Goal: Task Accomplishment & Management: Manage account settings

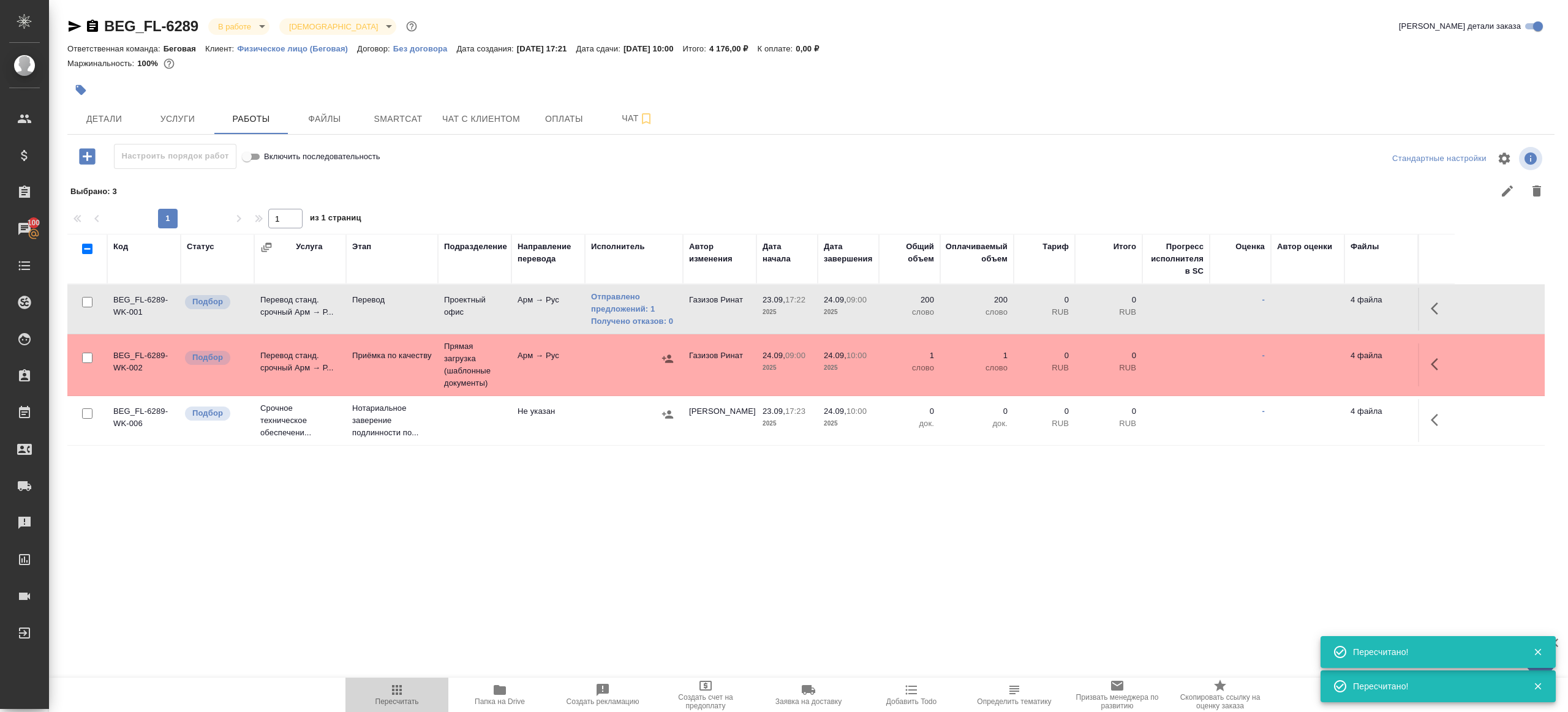
click at [395, 684] on icon "button" at bounding box center [397, 690] width 15 height 15
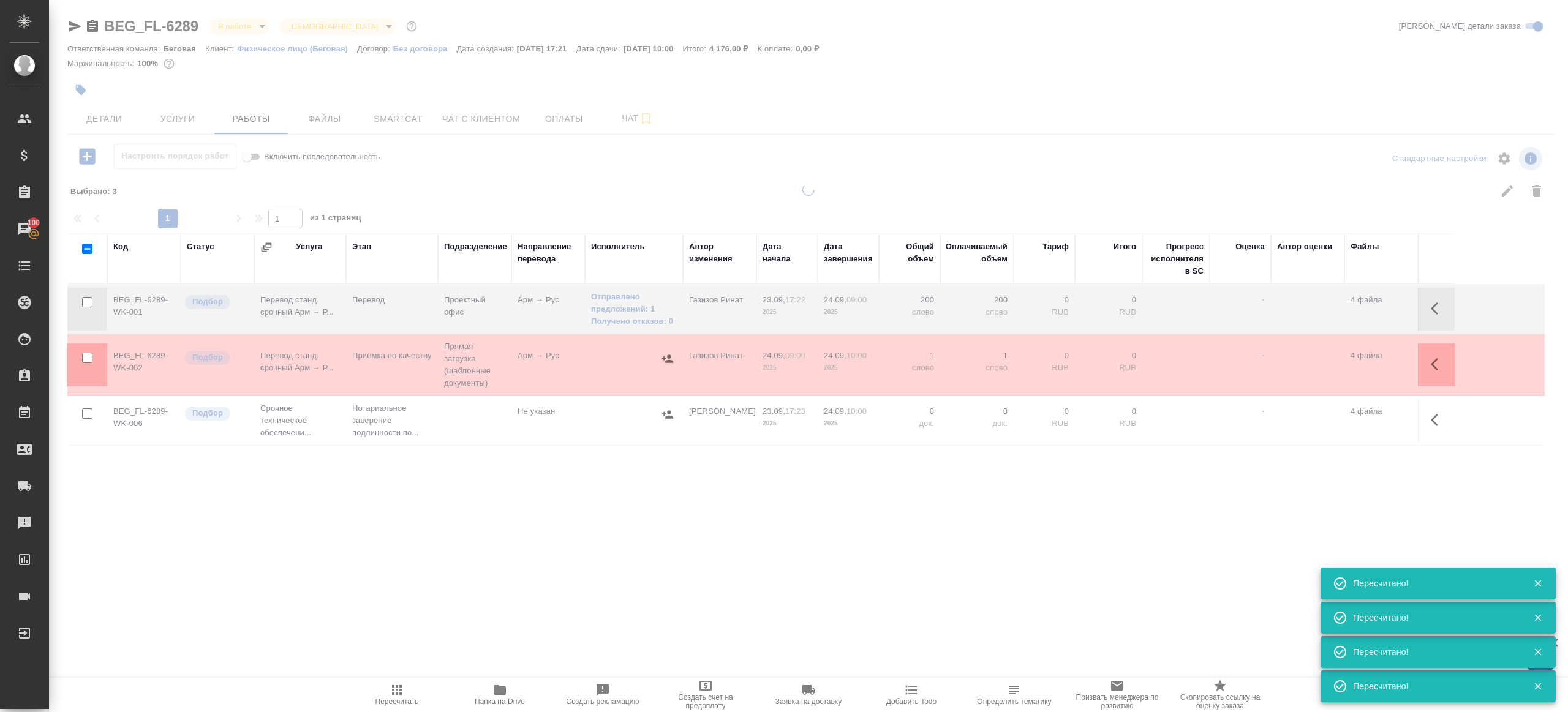
click at [431, 491] on div at bounding box center [809, 362] width 1519 height 357
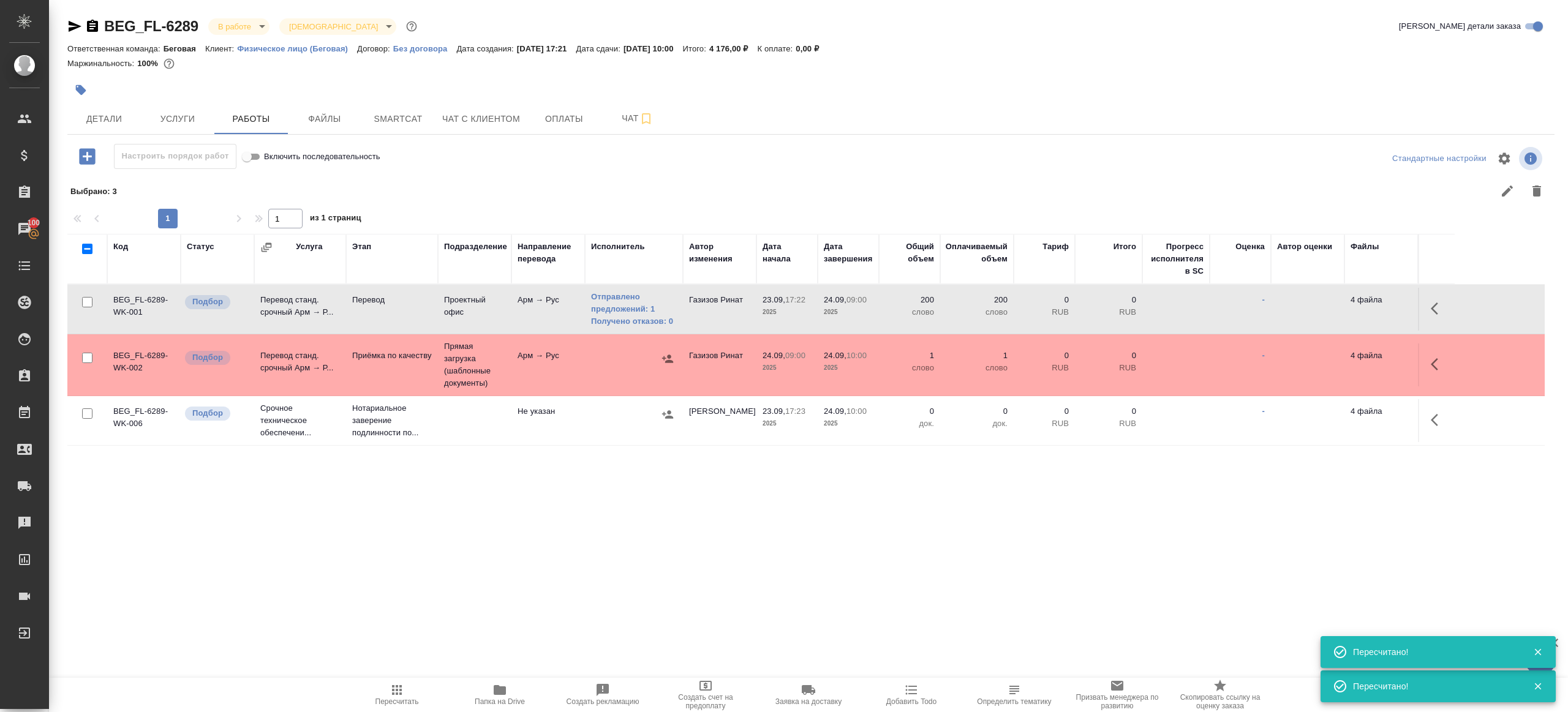
click at [399, 685] on icon "button" at bounding box center [397, 690] width 10 height 10
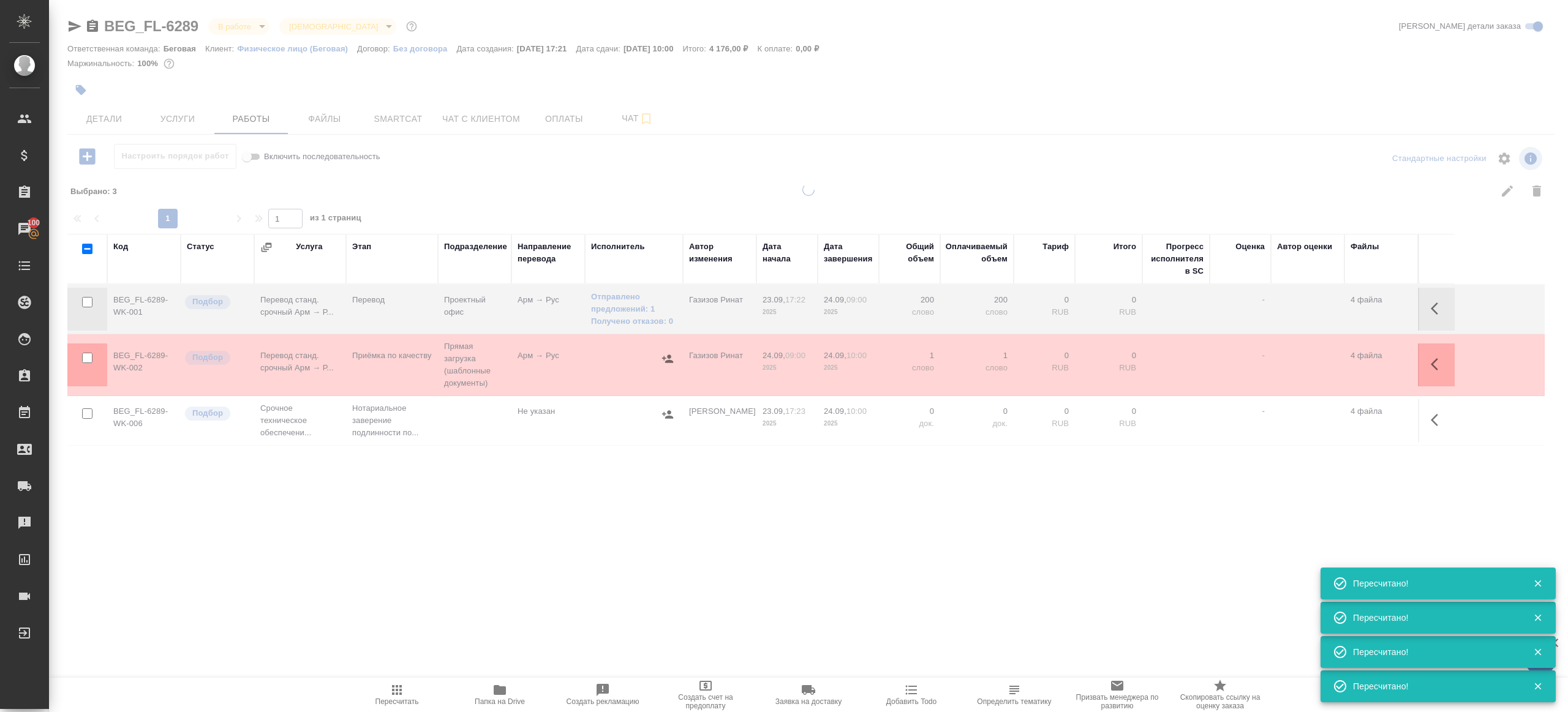
click at [458, 595] on div ".cls-1 fill:#fff; AWATERA Gazizov Rinat Клиенты Спецификации Заказы 100 Чаты To…" at bounding box center [784, 356] width 1568 height 712
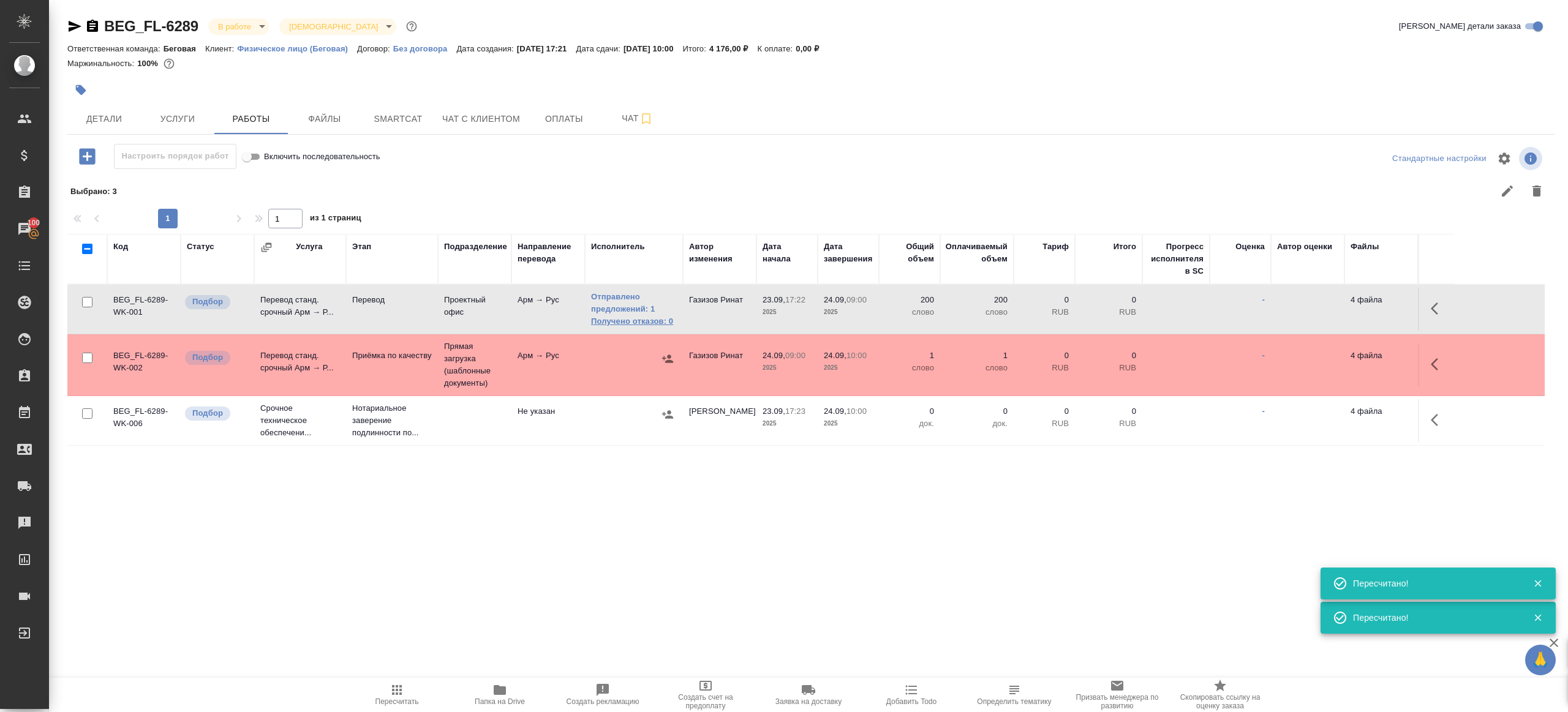
click at [649, 317] on link "Получено отказов: 0" at bounding box center [633, 322] width 86 height 12
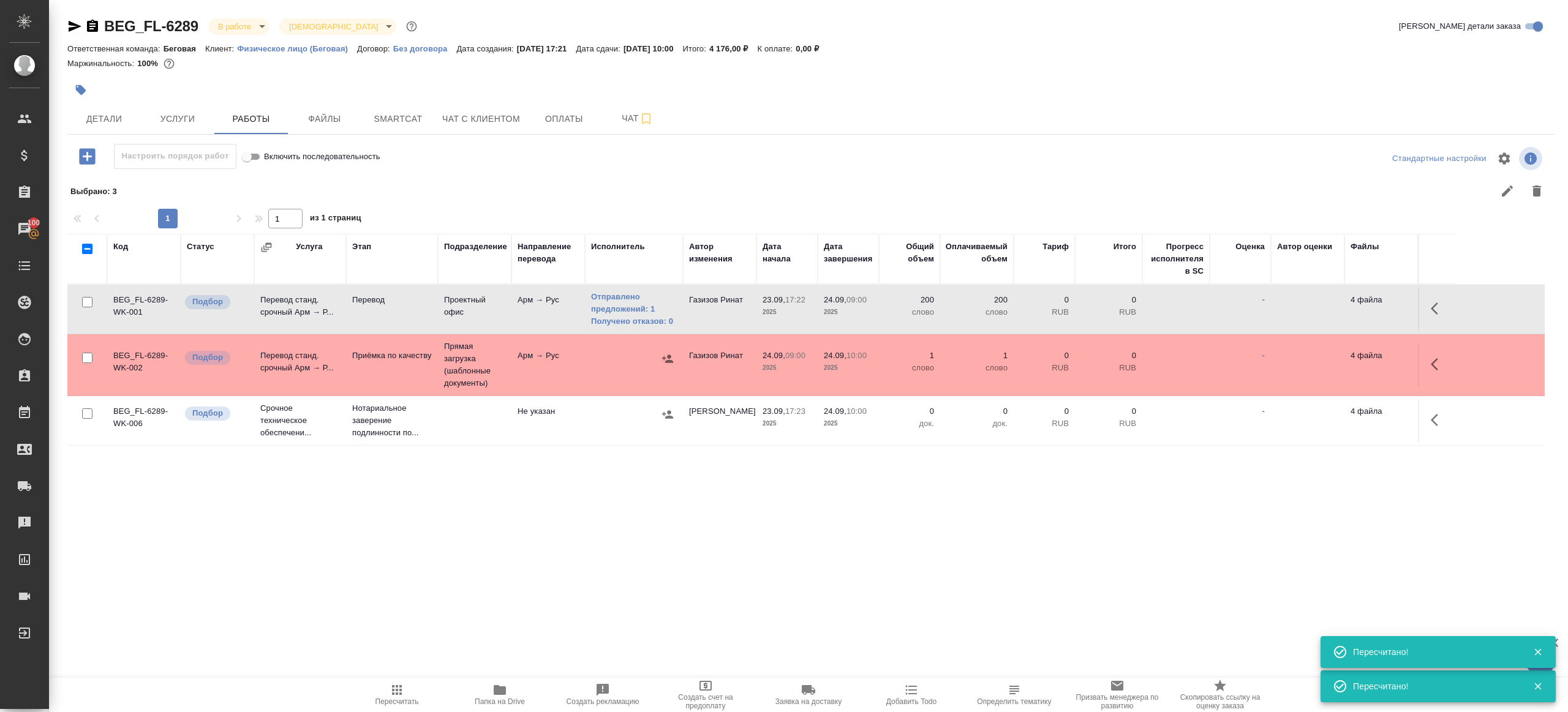
click at [391, 680] on button "Пересчитать" at bounding box center [397, 694] width 103 height 34
click at [513, 588] on div ".cls-1 fill:#fff; AWATERA Gazizov Rinat Клиенты Спецификации Заказы 100 Чаты To…" at bounding box center [784, 356] width 1568 height 712
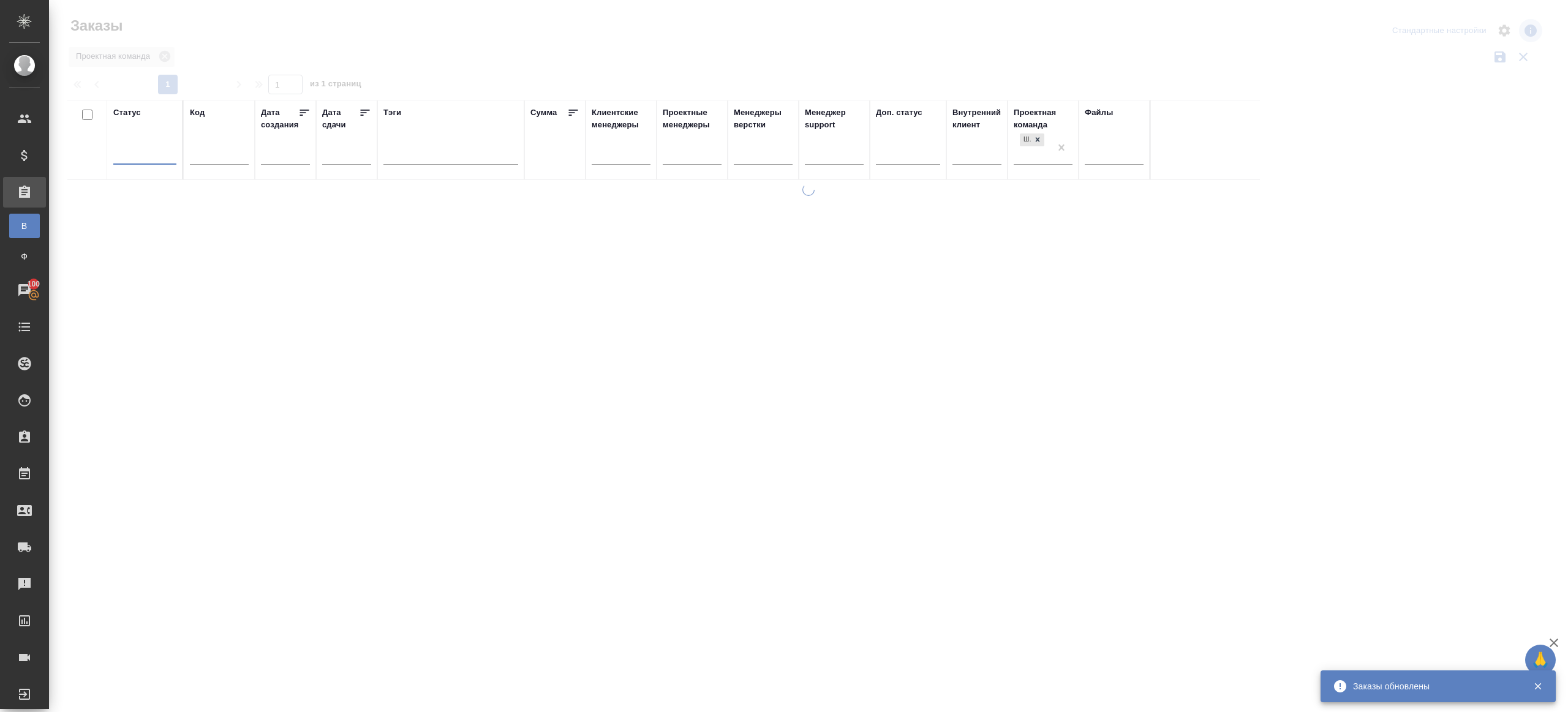
click at [304, 42] on div at bounding box center [809, 274] width 1519 height 547
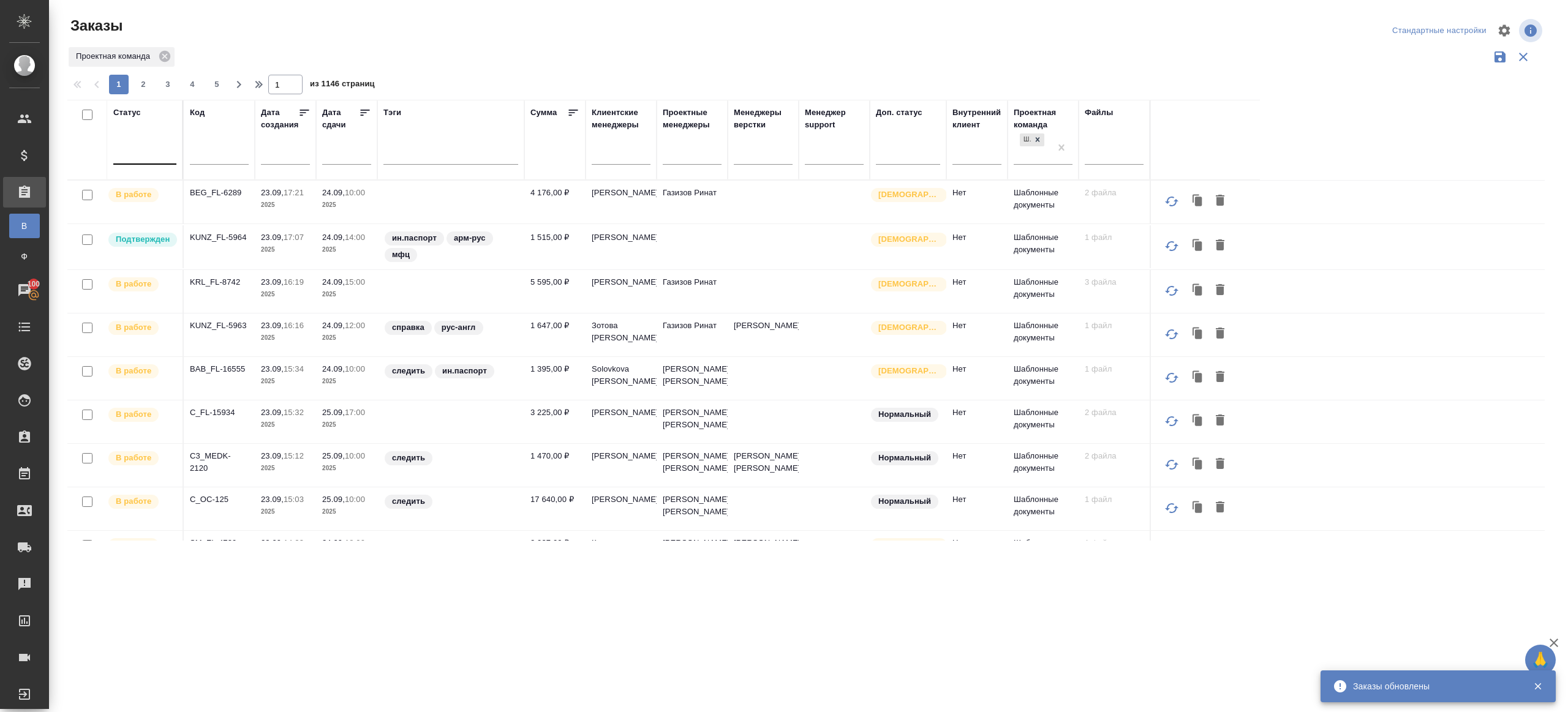
click at [140, 156] on div at bounding box center [145, 152] width 63 height 18
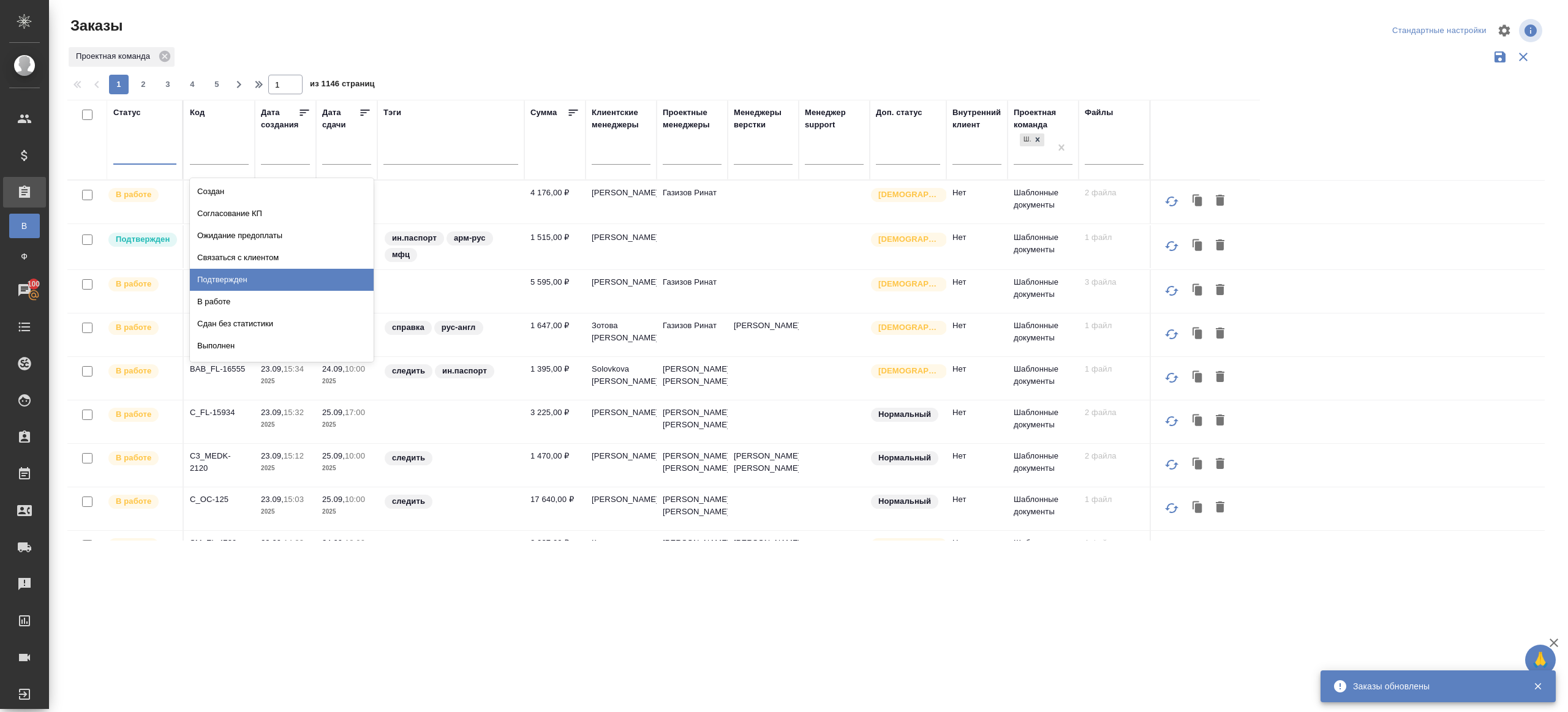
click at [237, 283] on div "Подтвержден" at bounding box center [282, 280] width 183 height 22
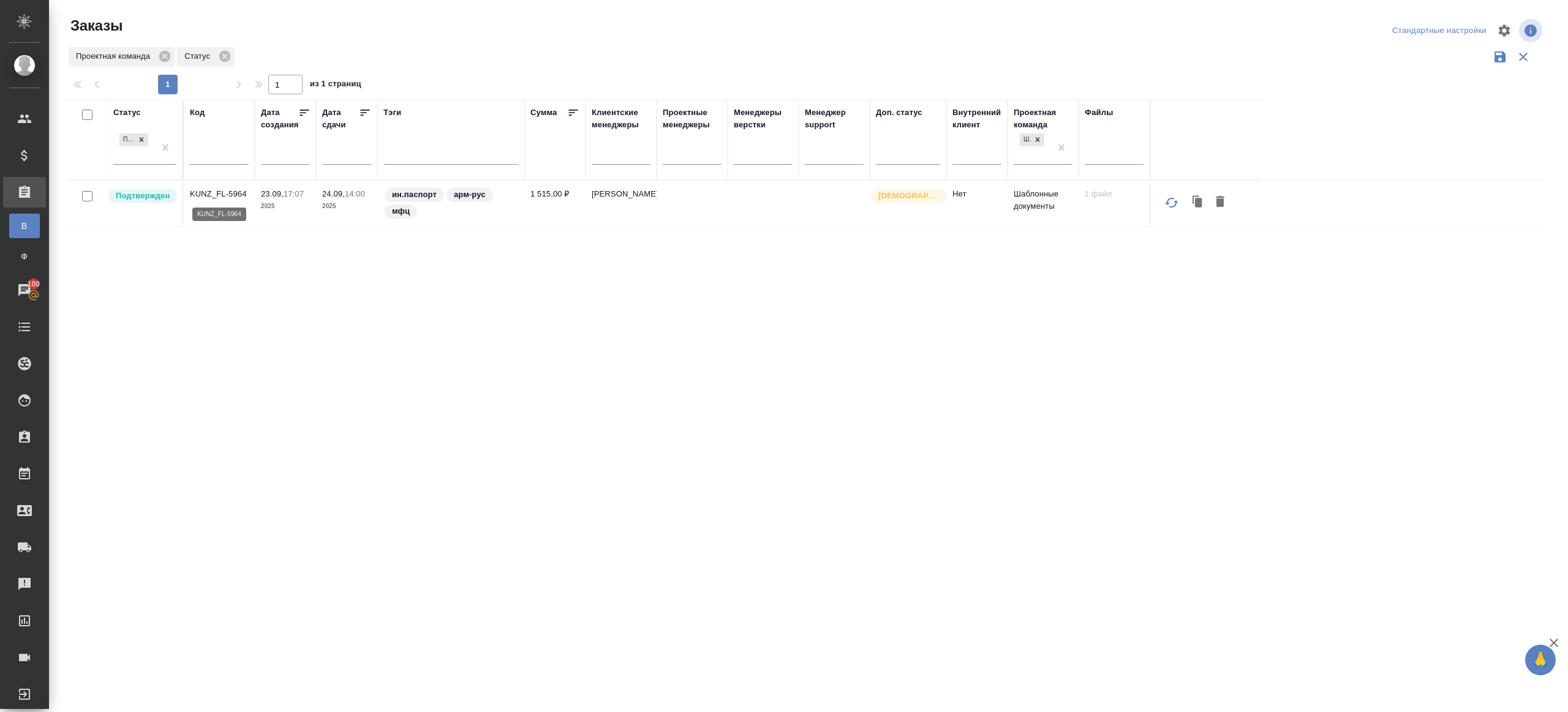
click at [227, 188] on p "KUNZ_FL-5964" at bounding box center [219, 194] width 59 height 12
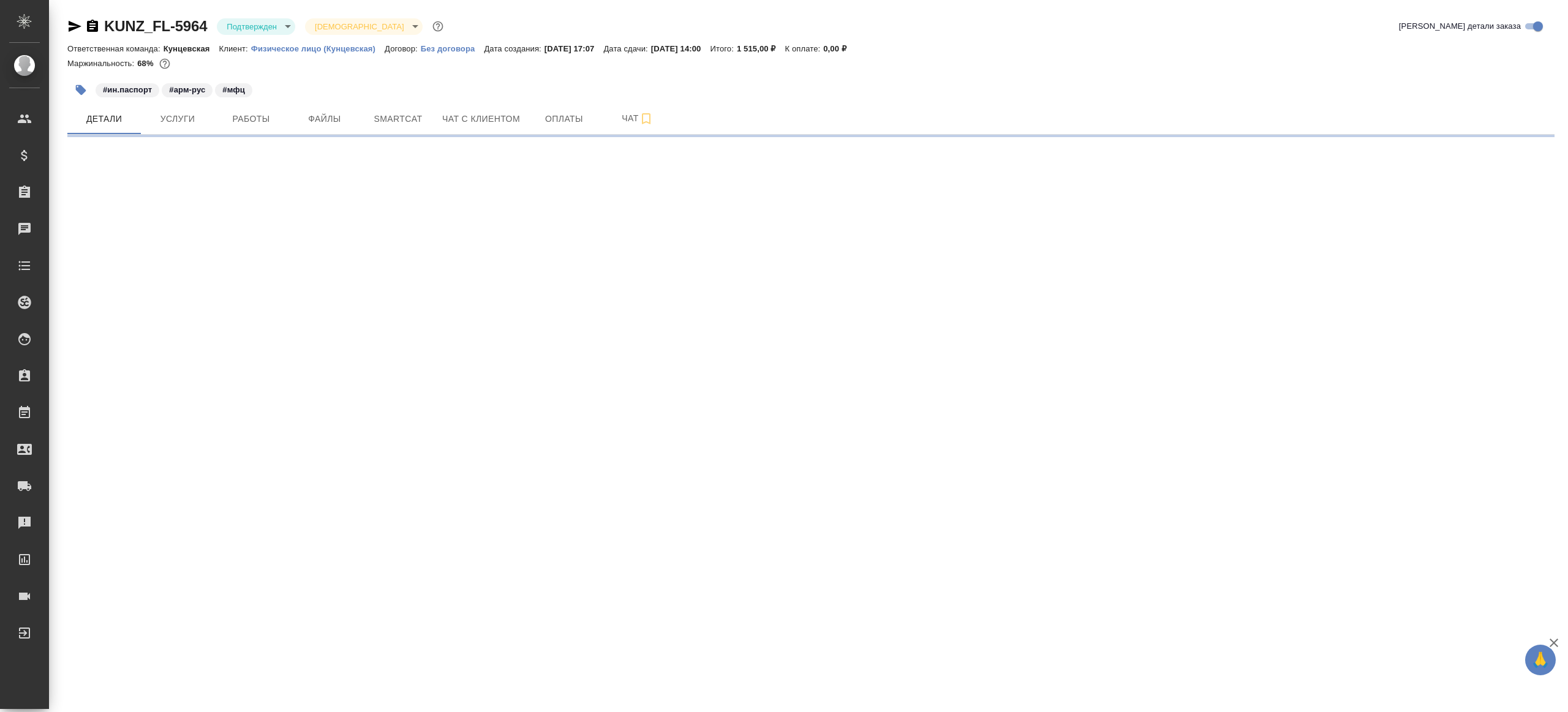
select select "RU"
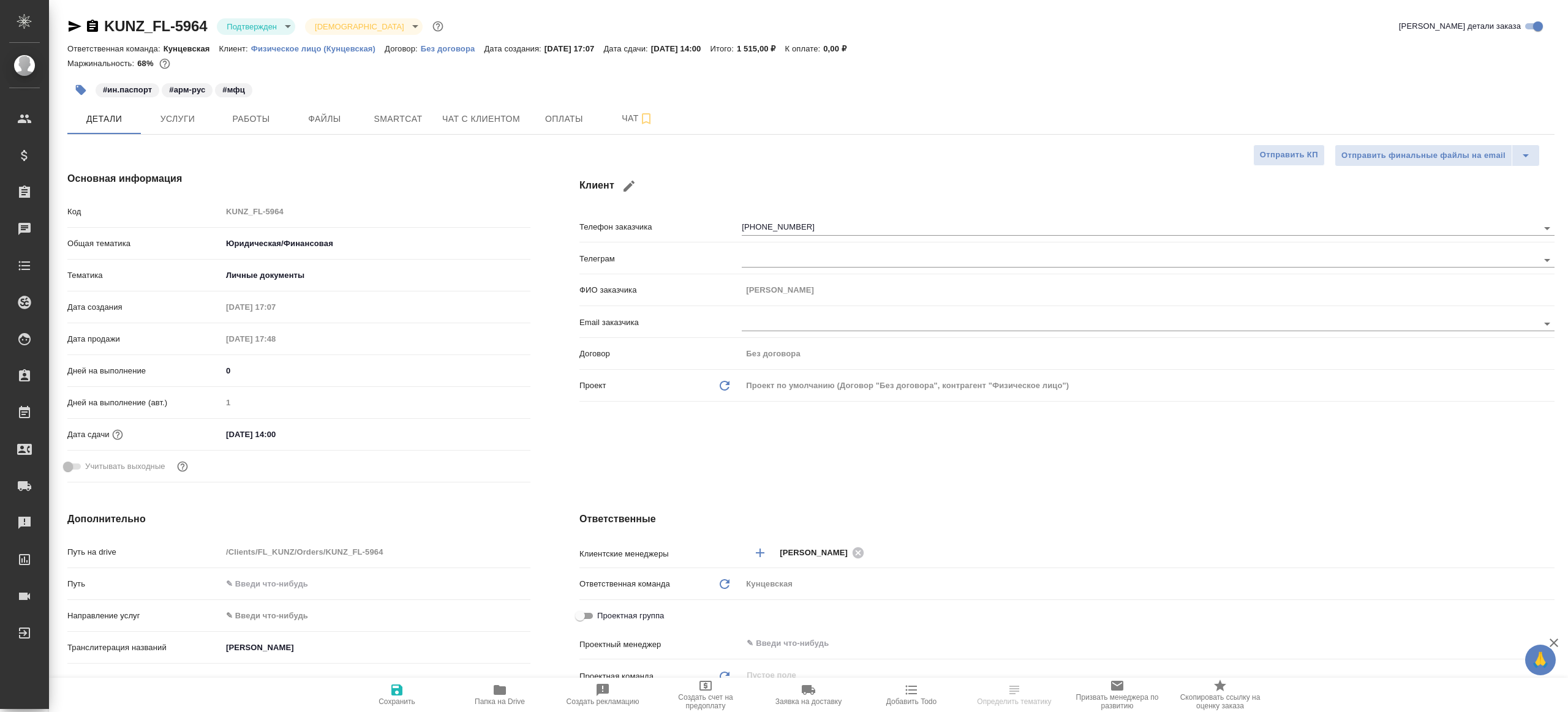
type textarea "x"
click at [240, 24] on body "🙏 .cls-1 fill:#fff; AWATERA Gazizov Rinat Клиенты Спецификации Заказы 100 Чаты …" at bounding box center [784, 356] width 1568 height 712
click at [268, 127] on li "В работе" at bounding box center [273, 129] width 112 height 21
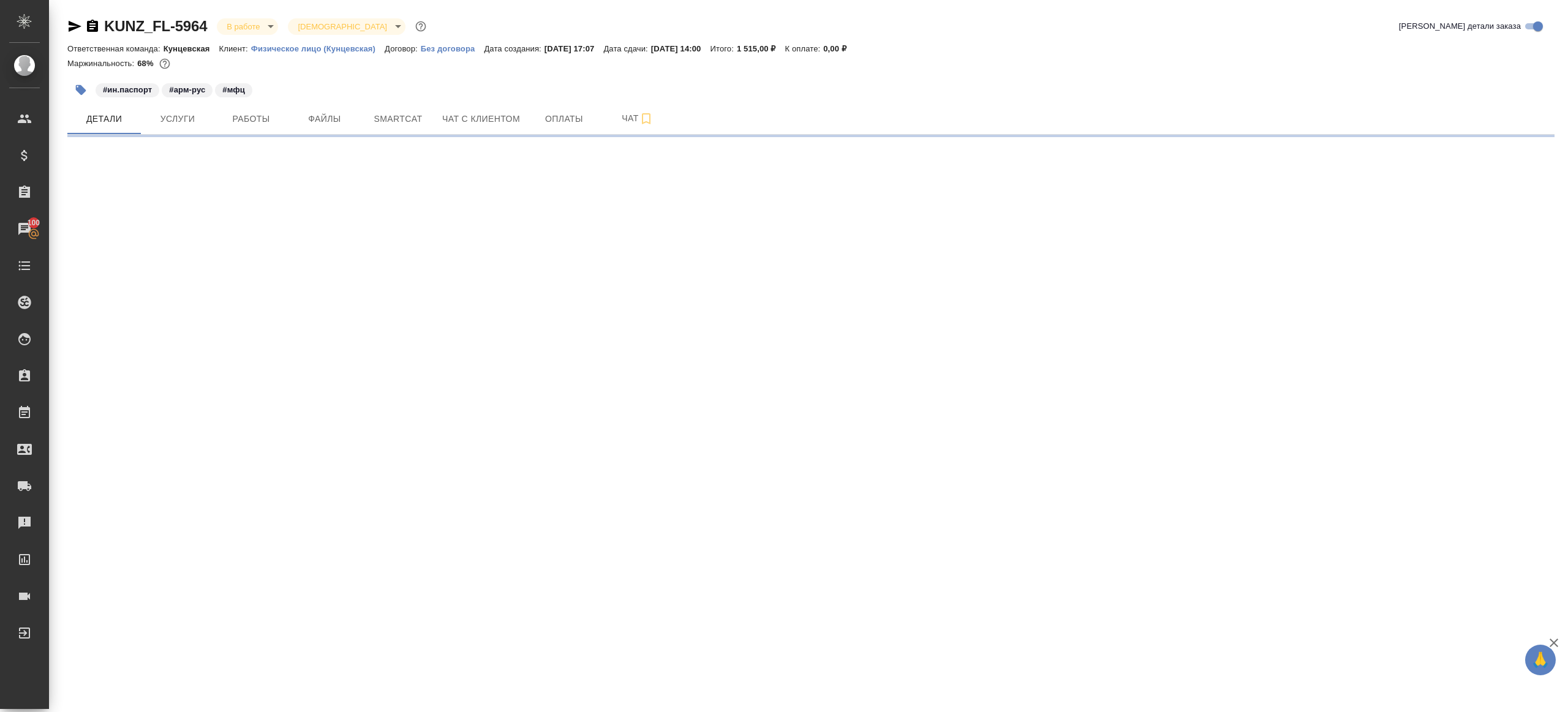
select select "RU"
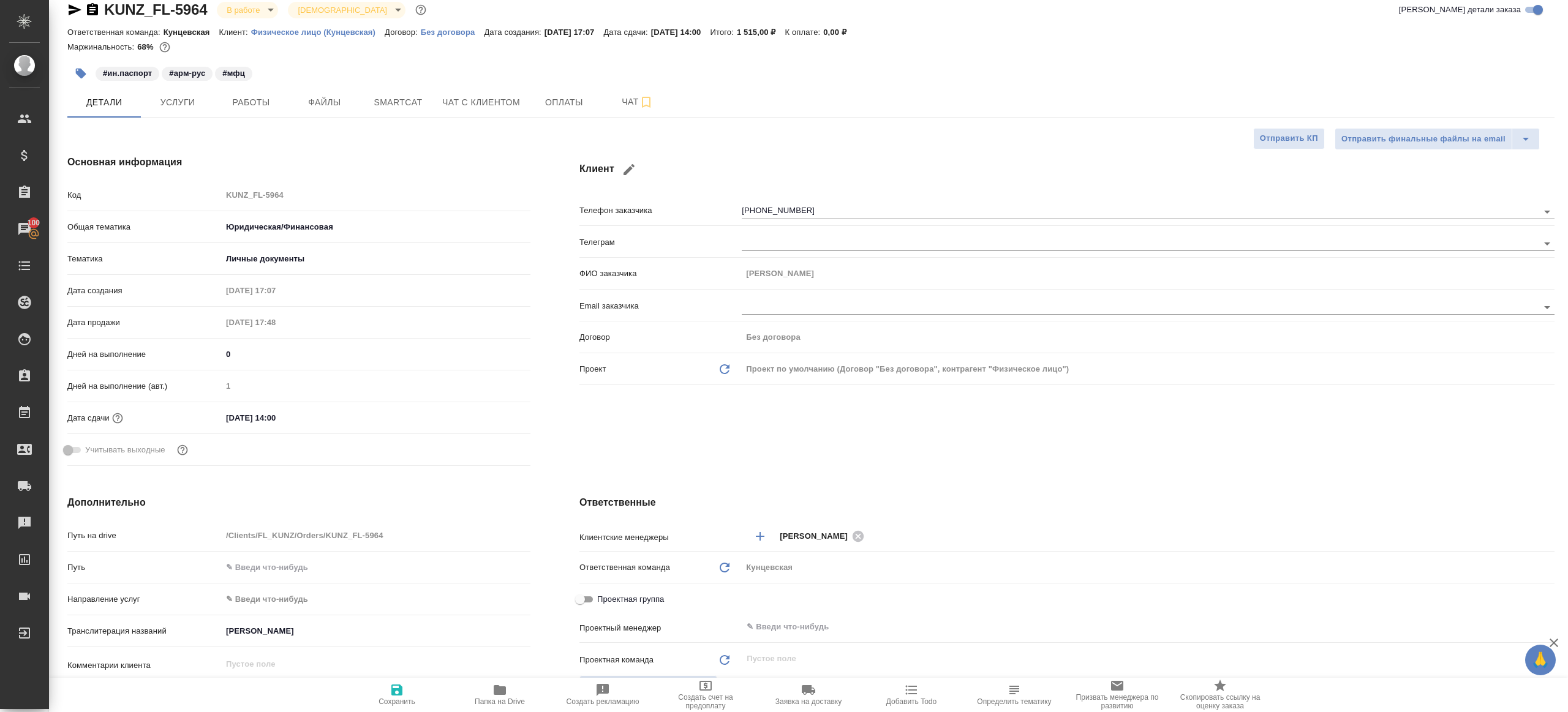
type textarea "x"
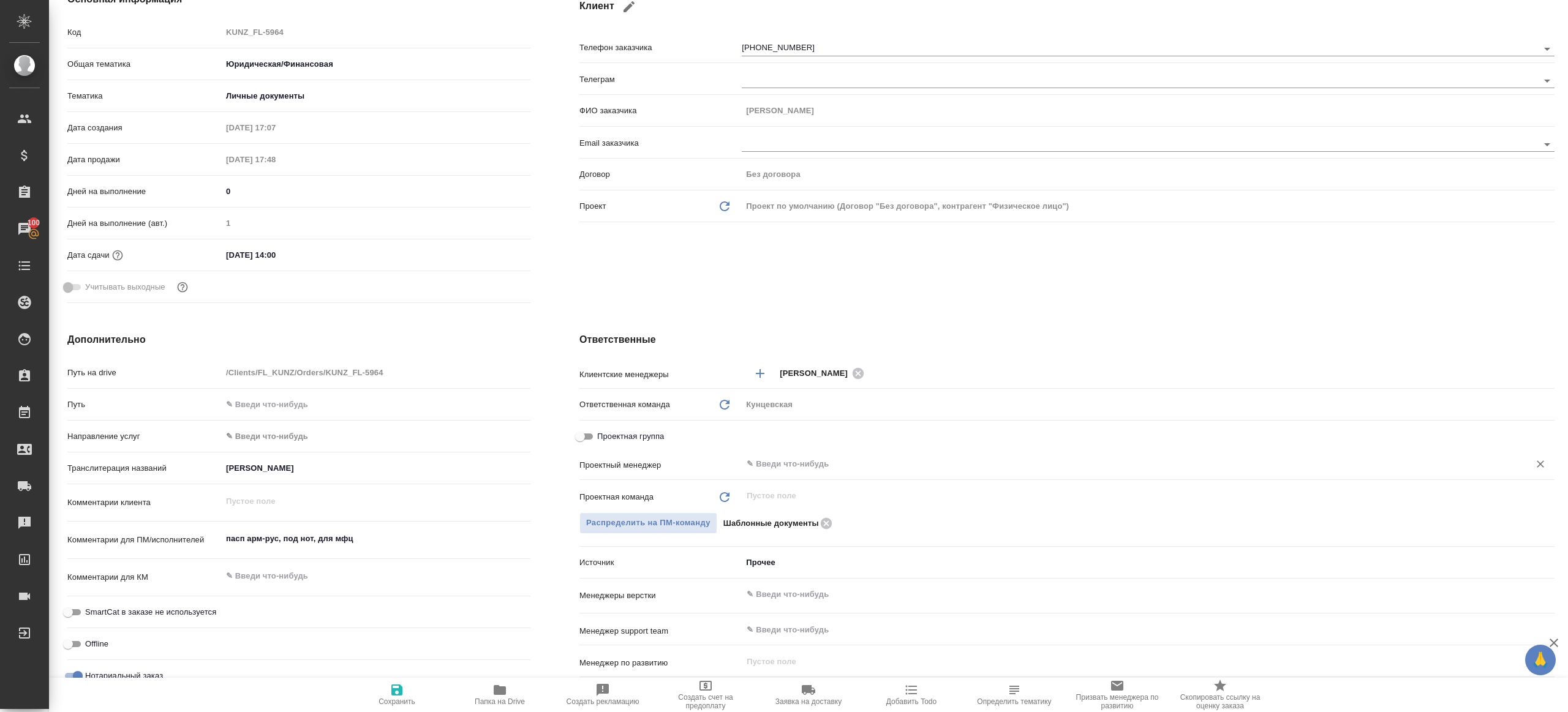
click at [742, 477] on div "​" at bounding box center [1148, 465] width 813 height 24
click at [771, 472] on div "​" at bounding box center [1148, 464] width 813 height 22
type textarea "x"
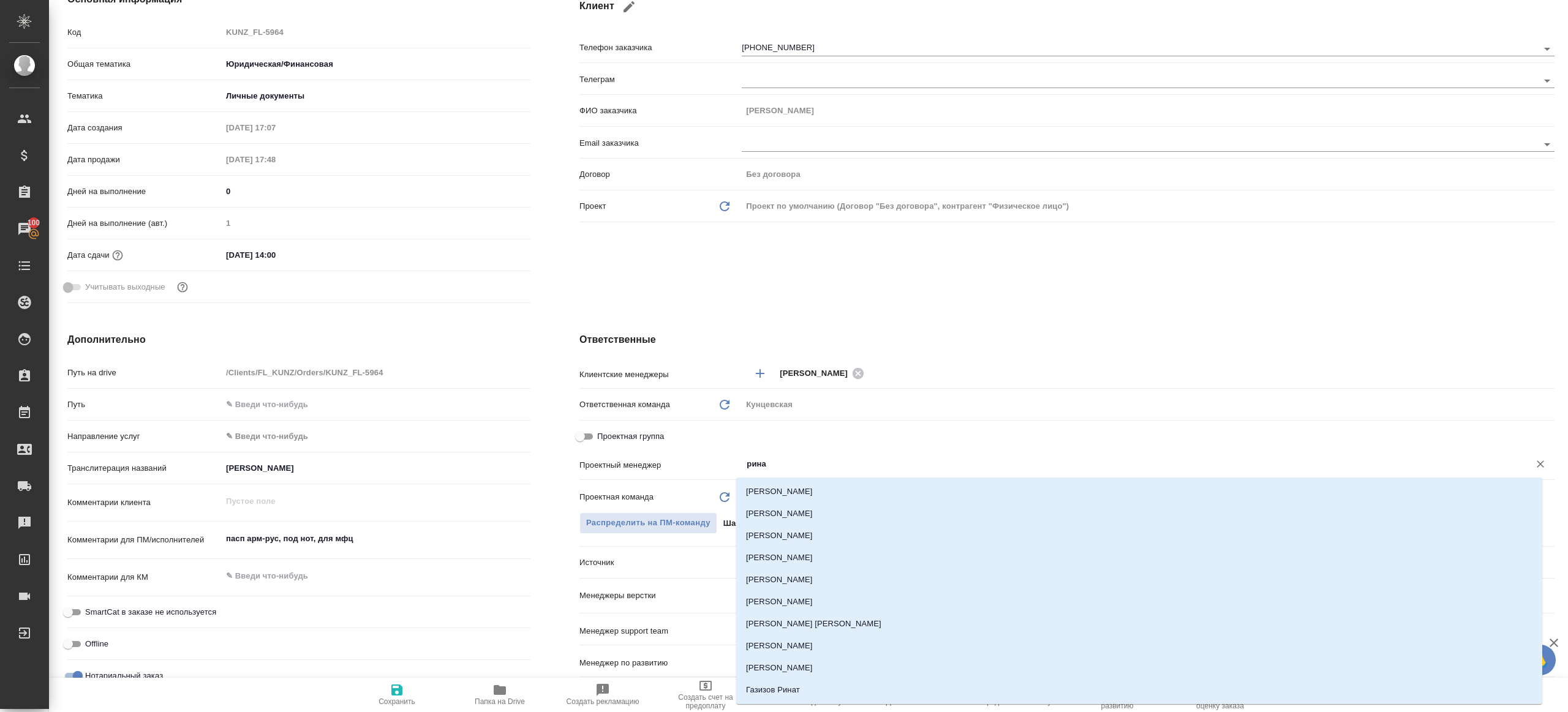
type input "ринат"
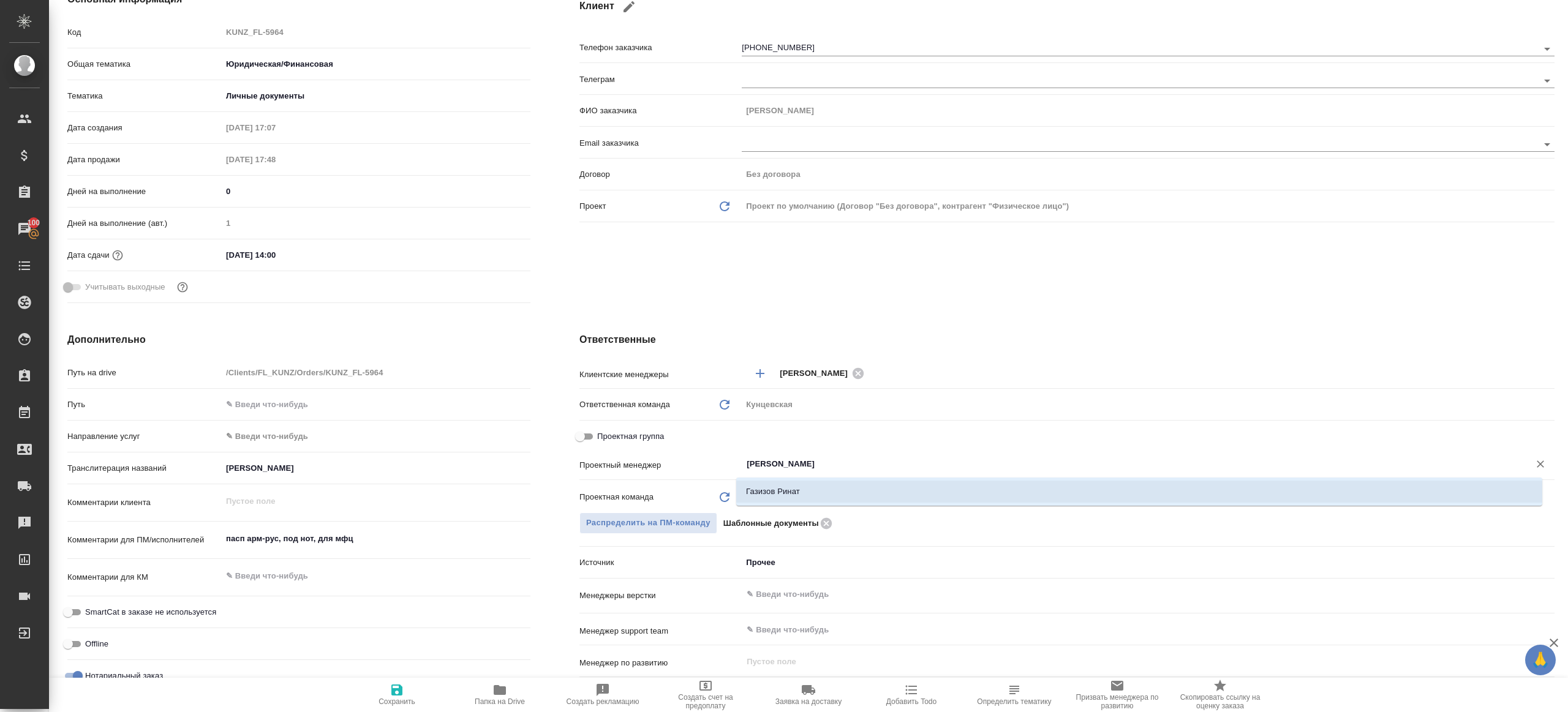
click at [770, 492] on li "Газизов Ринат" at bounding box center [1139, 492] width 806 height 22
type textarea "x"
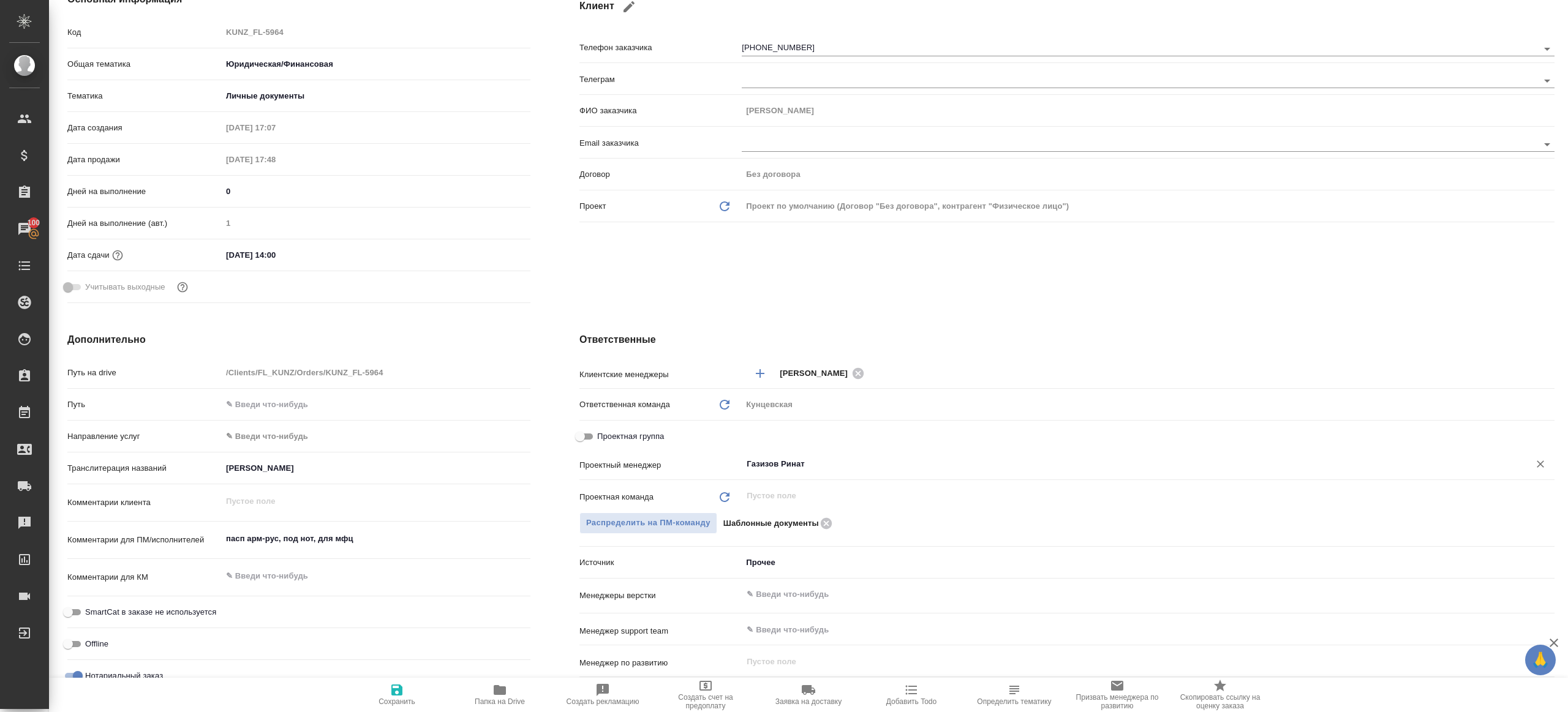
type input "Газизов Ринат"
click at [390, 690] on icon "button" at bounding box center [397, 690] width 15 height 15
type textarea "x"
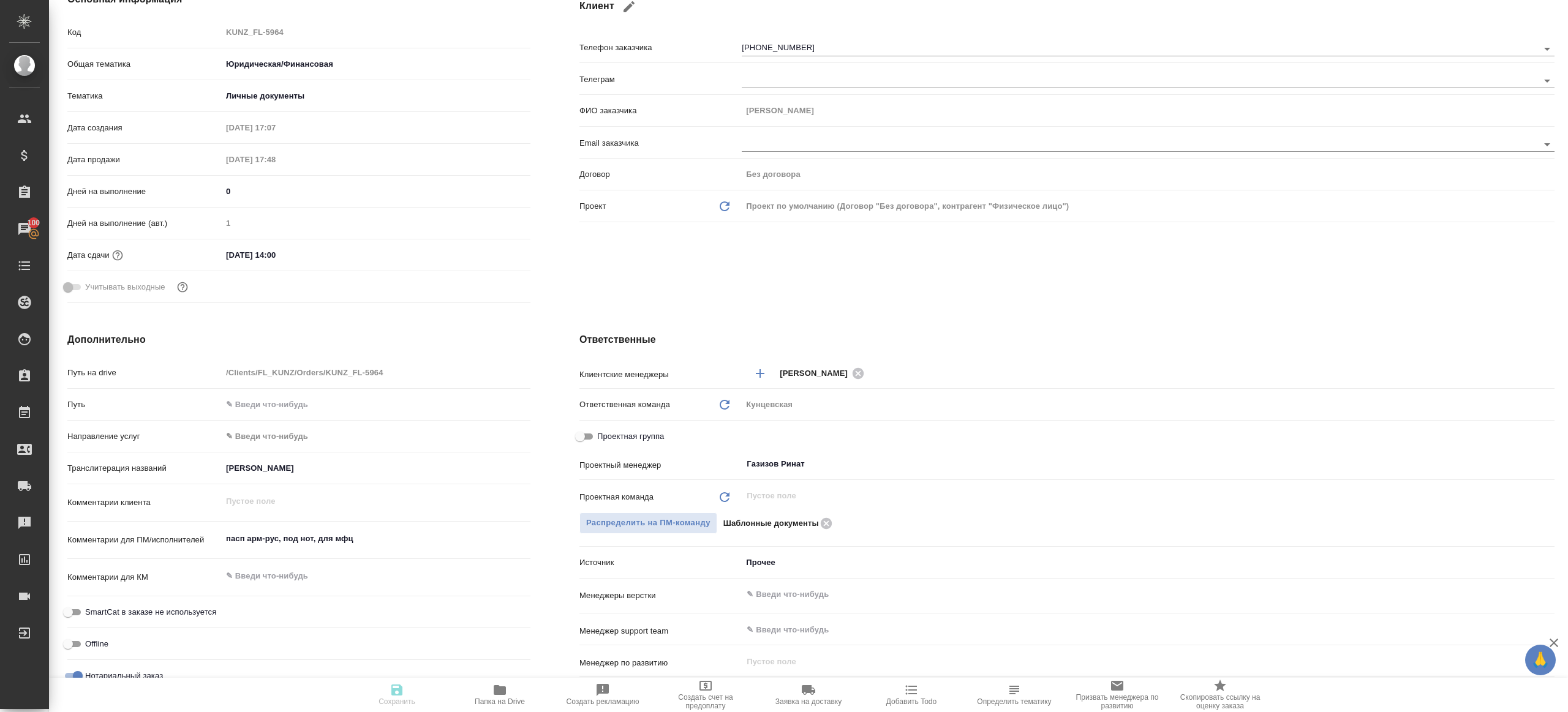
type textarea "x"
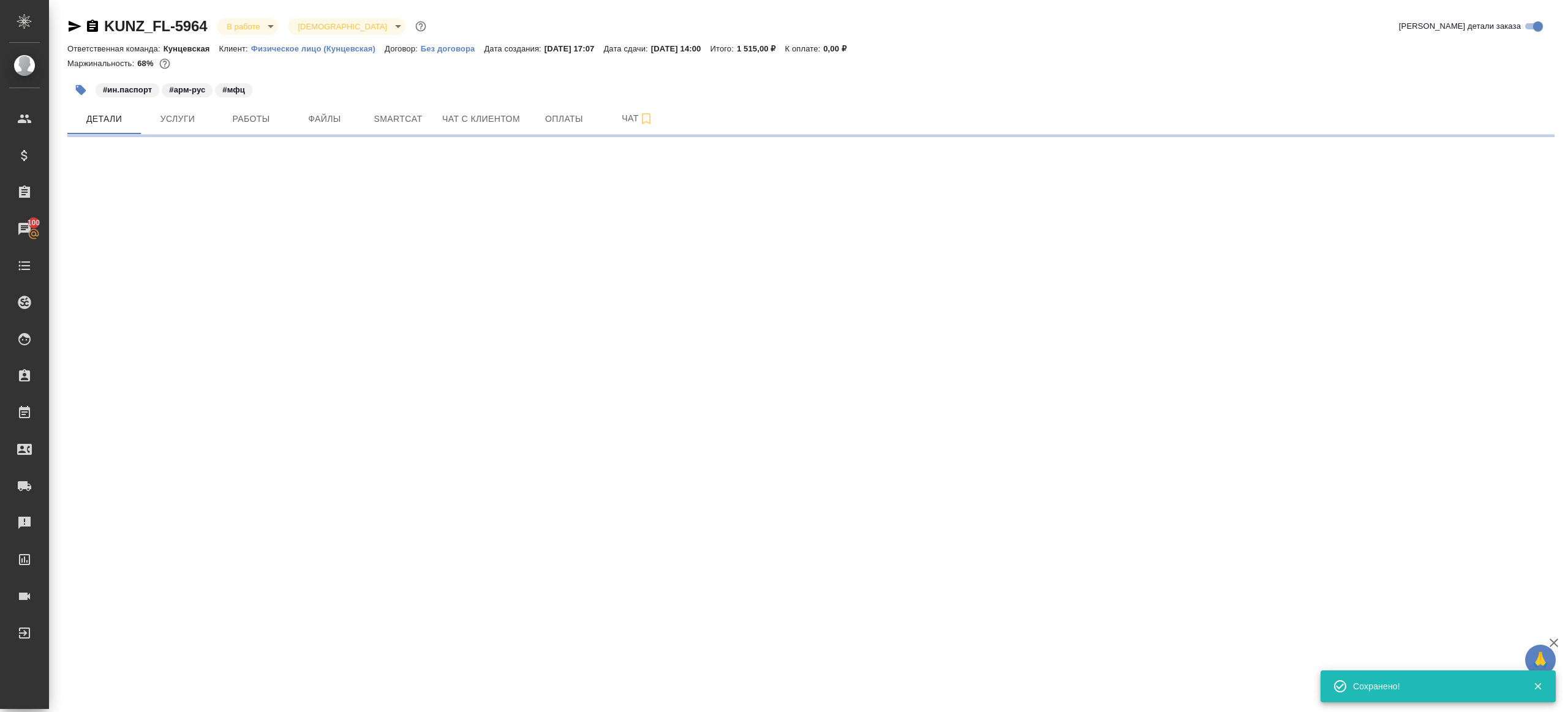
scroll to position [0, 0]
select select "RU"
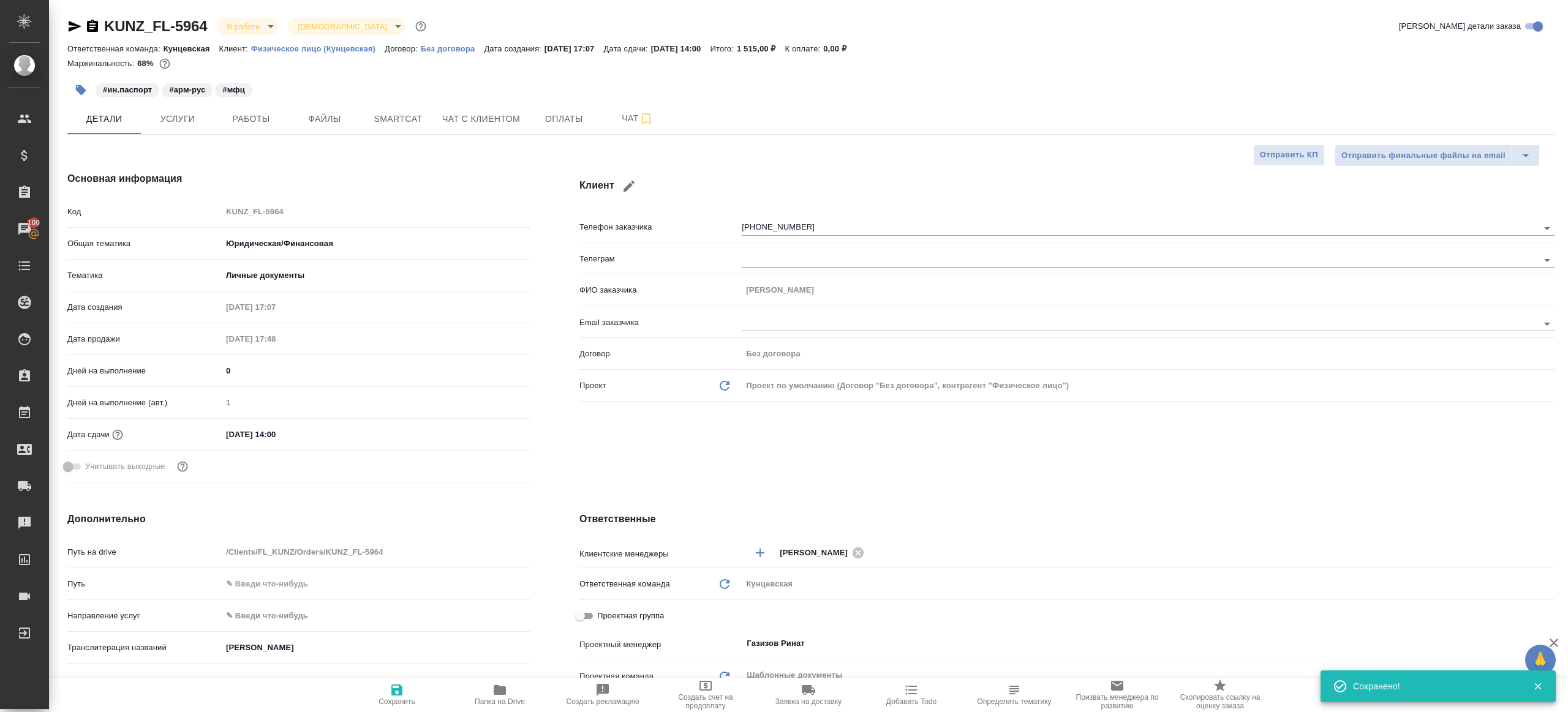
type textarea "x"
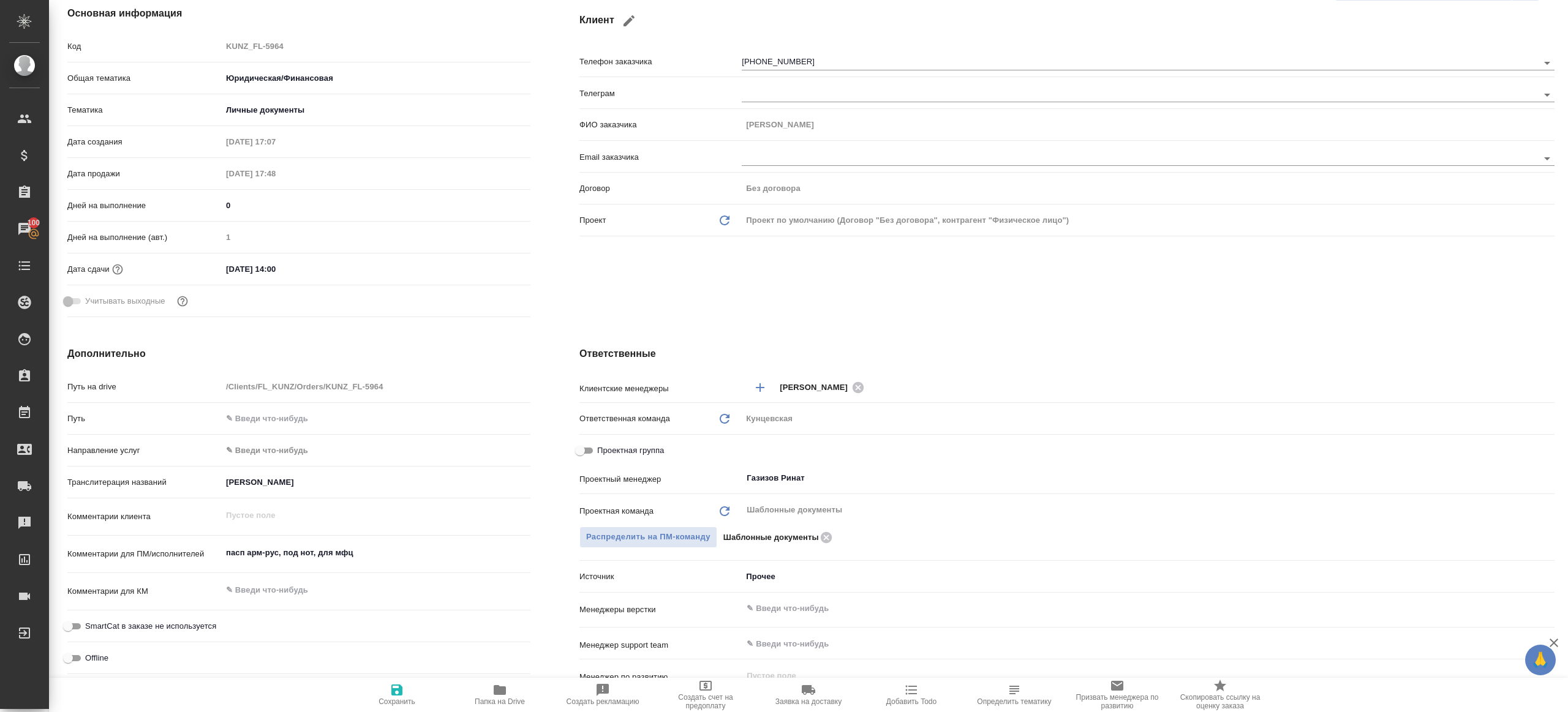
scroll to position [145, 0]
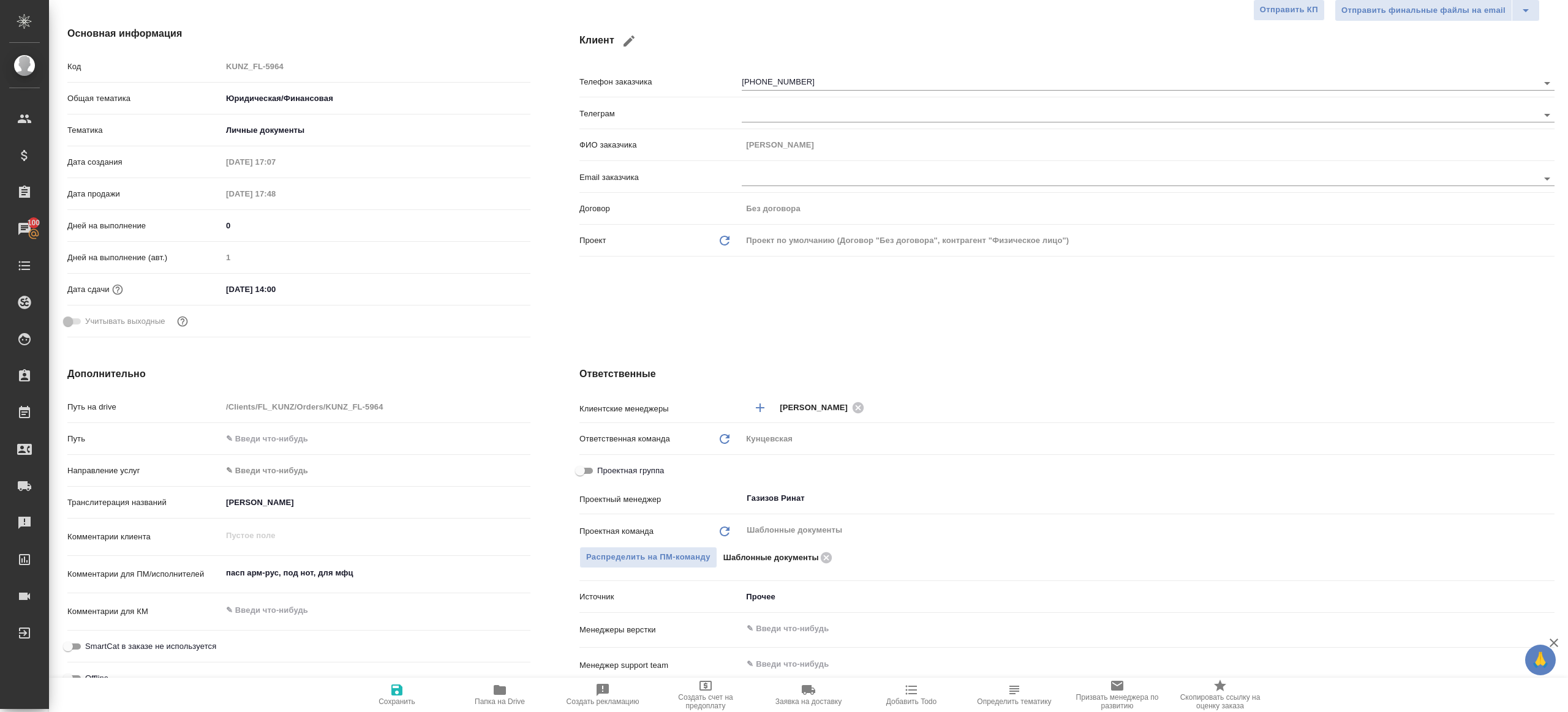
click at [478, 692] on span "Папка на Drive" at bounding box center [500, 694] width 88 height 24
type textarea "x"
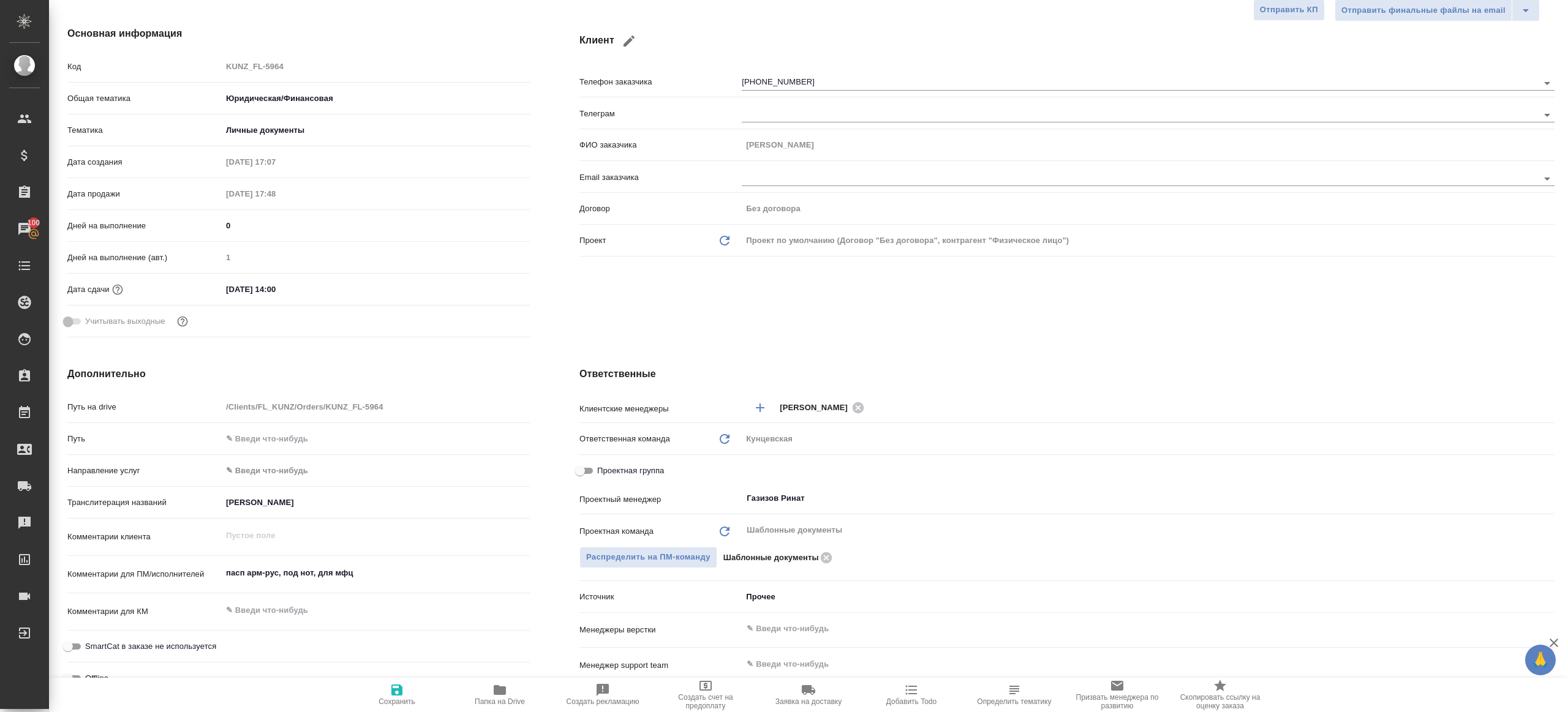
type textarea "x"
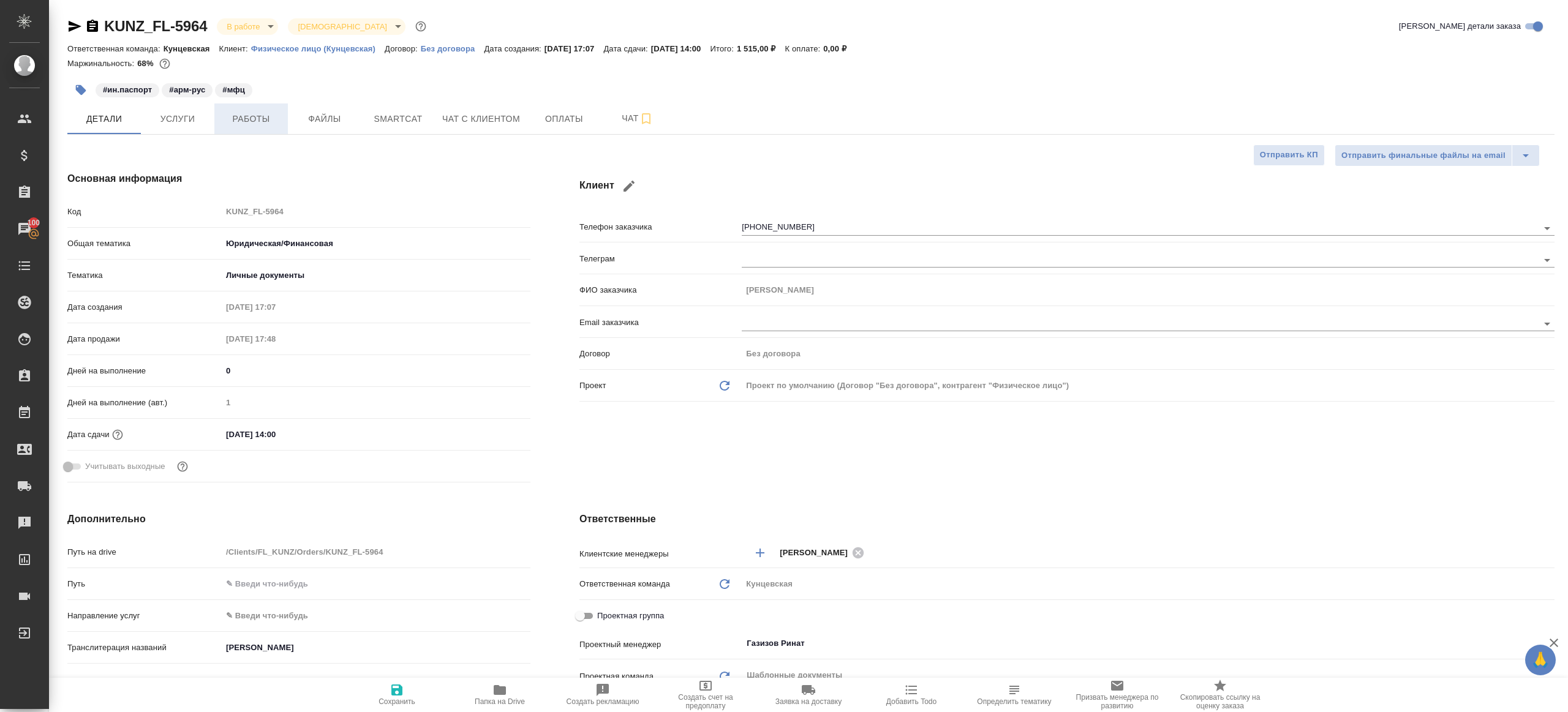
click at [228, 119] on span "Работы" at bounding box center [251, 119] width 59 height 16
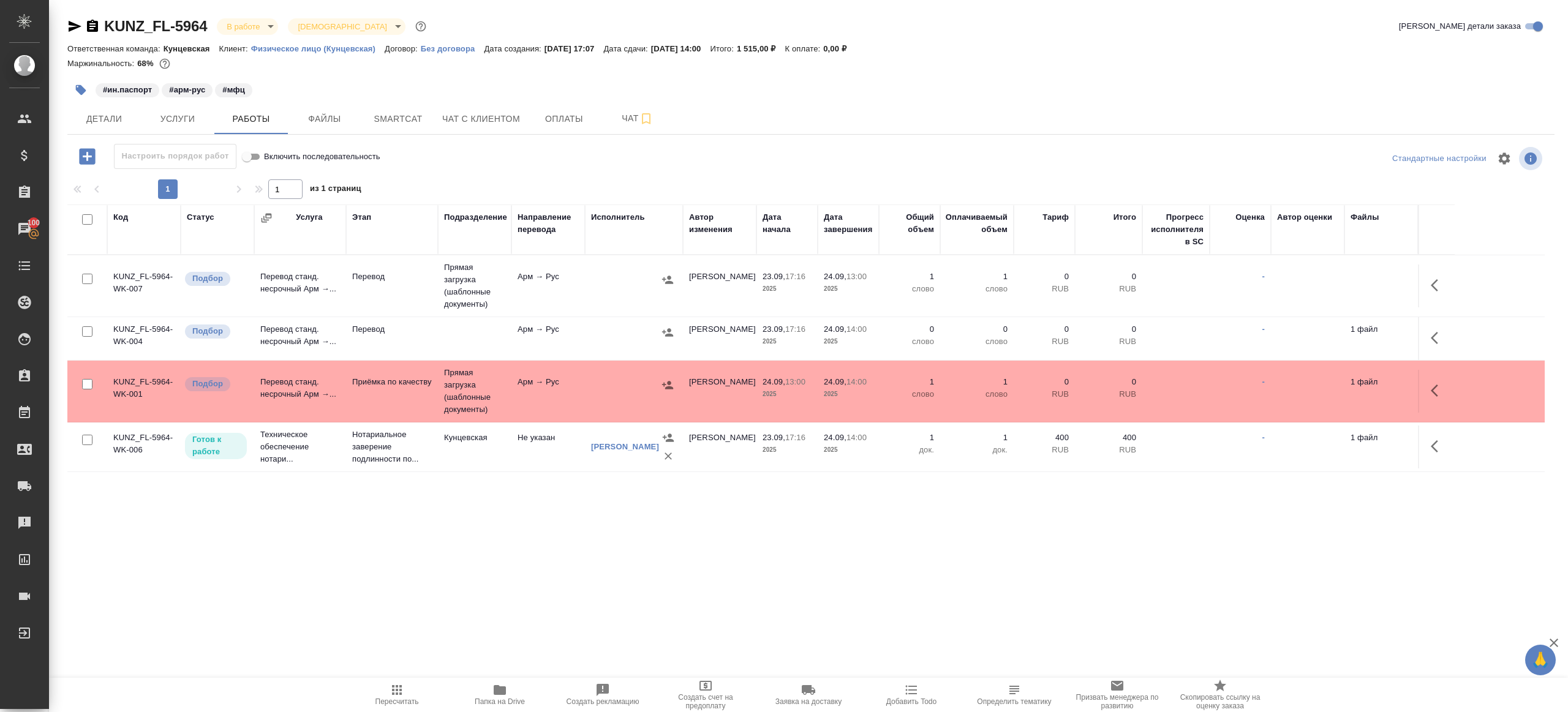
click at [1457, 339] on tr "KUNZ_FL-5964-WK-004 Подбор Перевод станд. несрочный Арм →... Перевод Арм → Рус …" at bounding box center [806, 338] width 1478 height 43
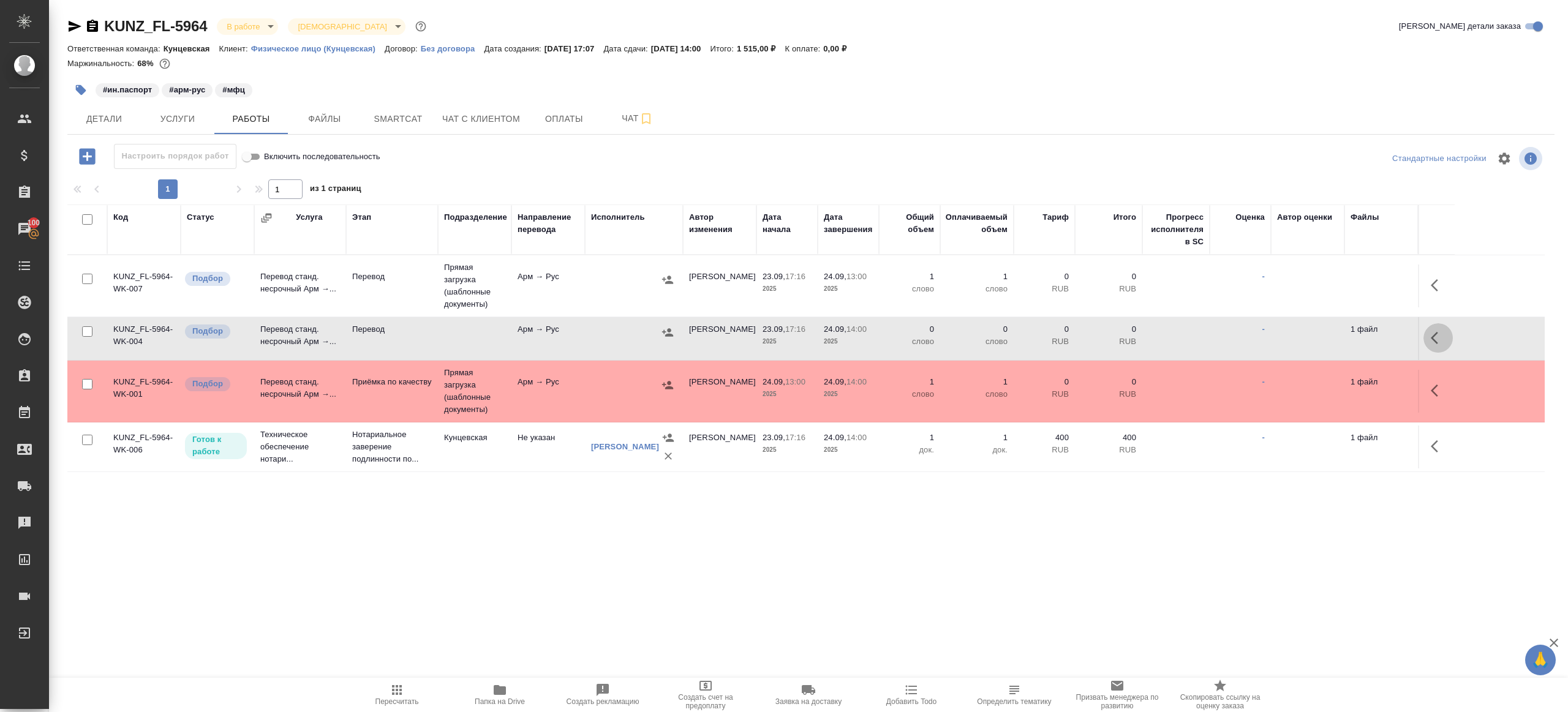
click at [1439, 335] on icon "button" at bounding box center [1439, 338] width 15 height 15
click at [1350, 331] on icon "button" at bounding box center [1348, 338] width 15 height 15
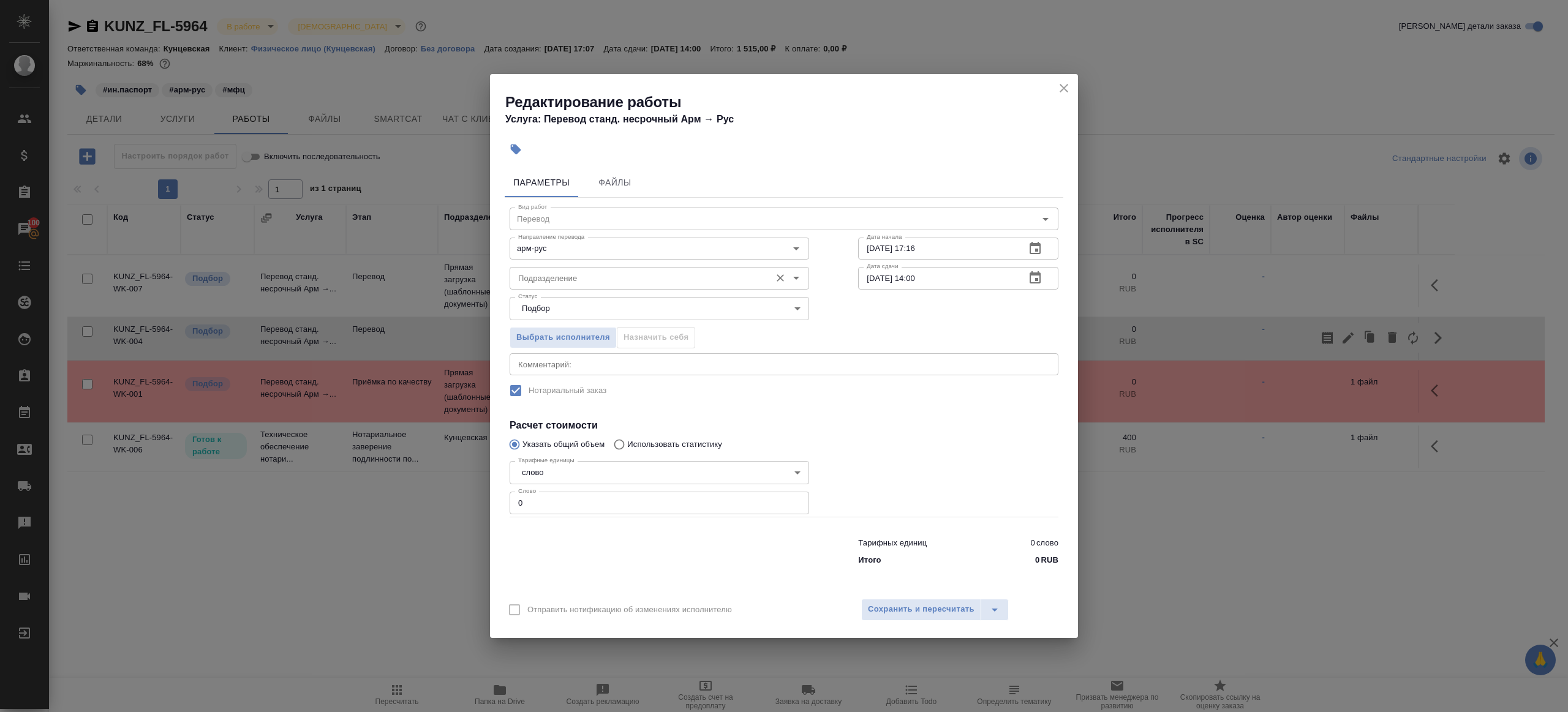
click at [552, 266] on div "Подразделение Подразделение" at bounding box center [660, 277] width 299 height 30
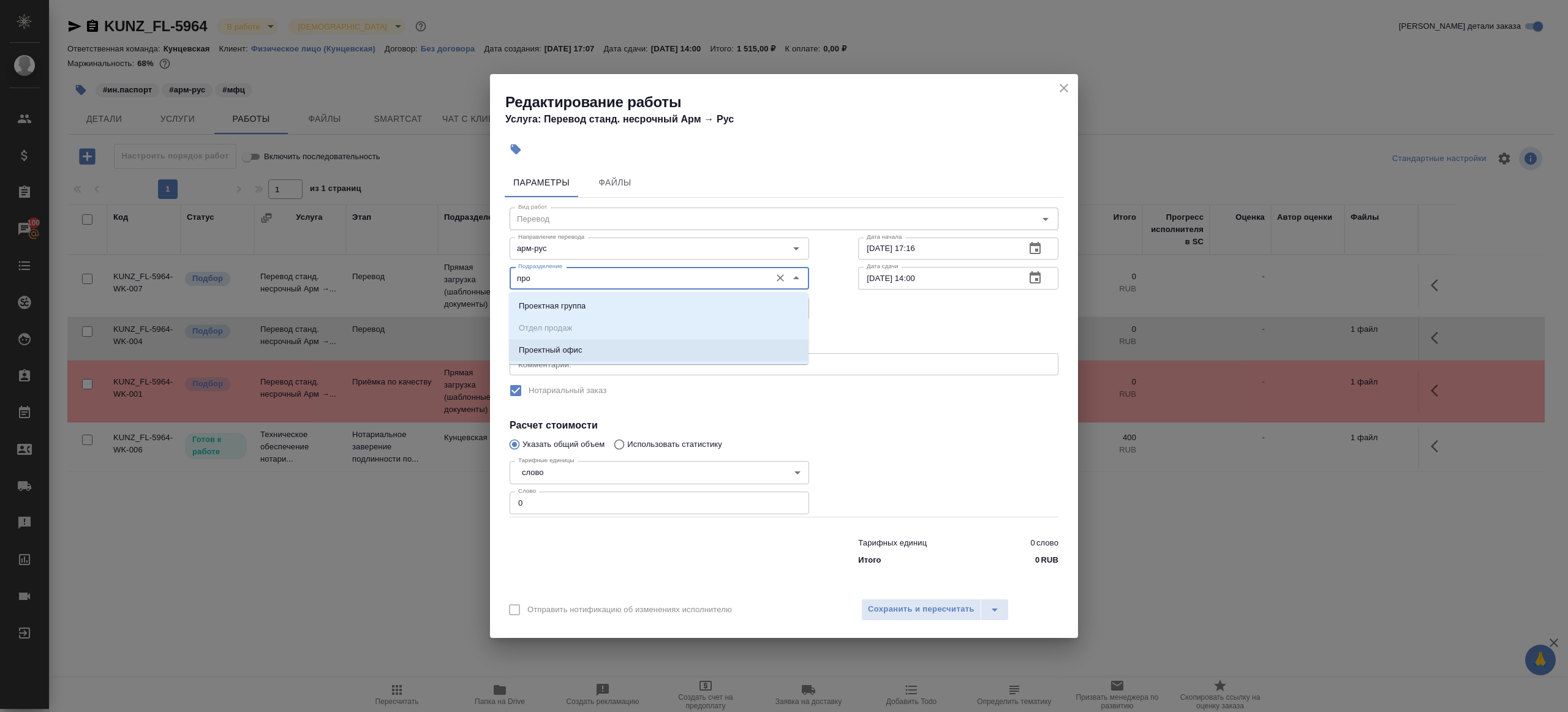
click at [564, 345] on p "Проектный офис" at bounding box center [550, 350] width 63 height 12
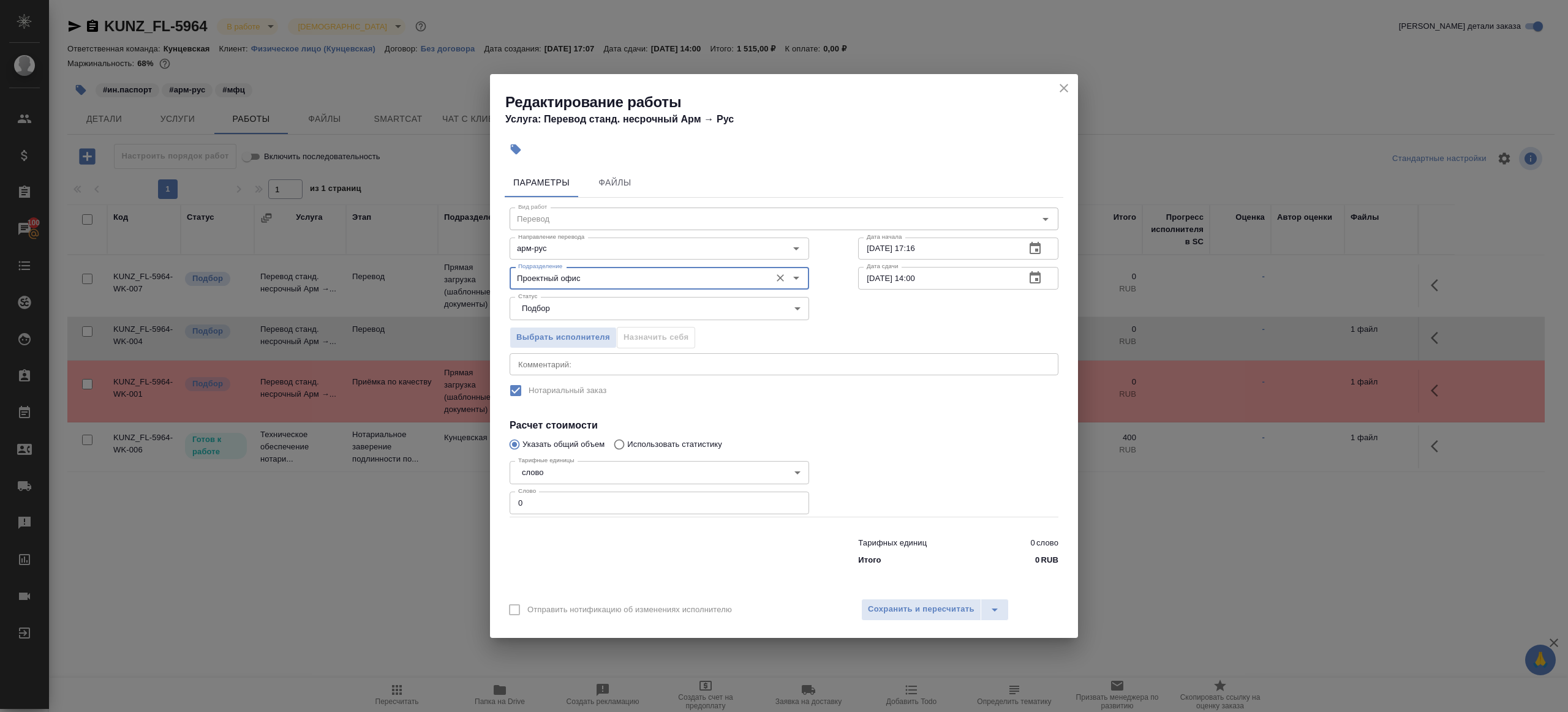
type input "Проектный офис"
click at [557, 500] on input "0" at bounding box center [660, 502] width 299 height 22
type input "10"
click at [917, 277] on input "24.09.2025 14:00" at bounding box center [936, 278] width 157 height 22
type input "24.09.2025 09:00"
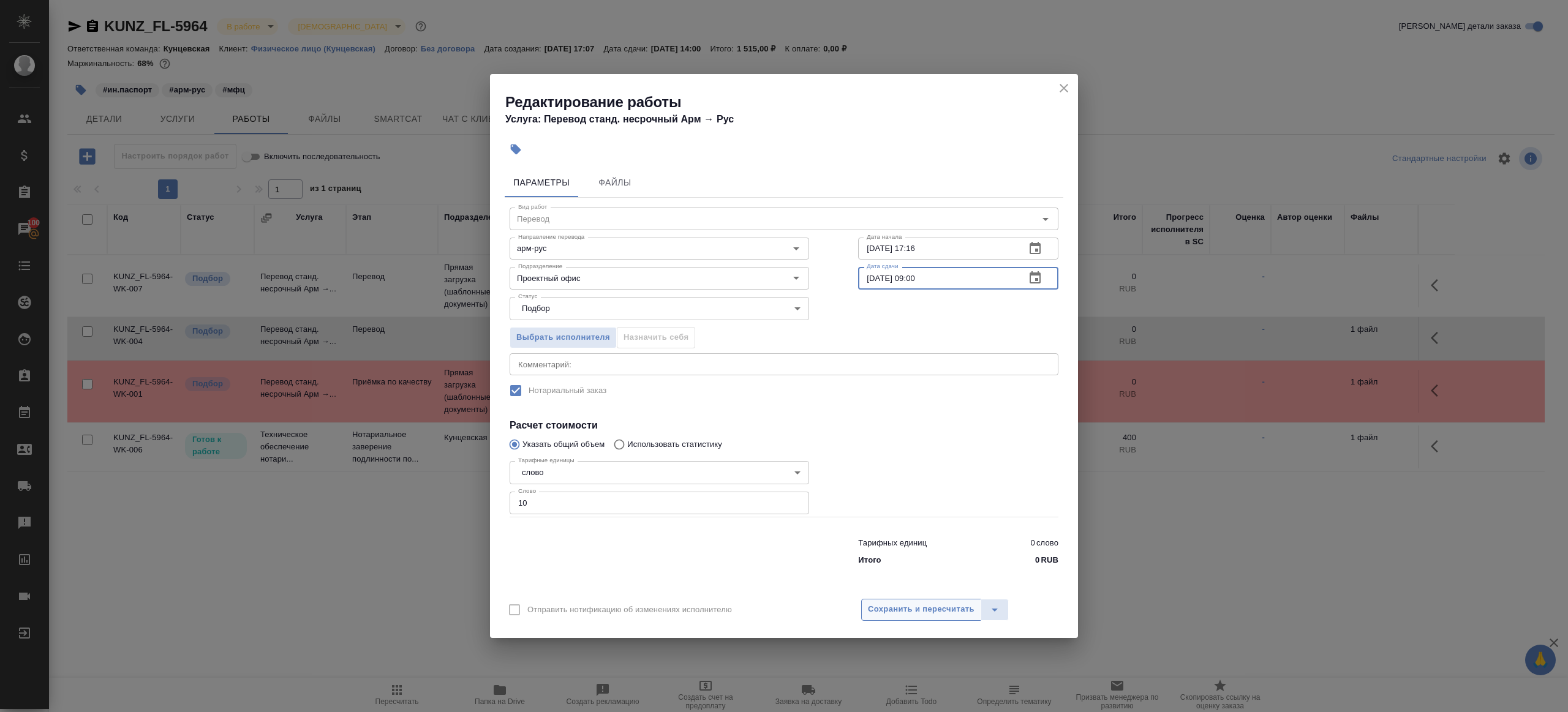
click at [941, 603] on span "Сохранить и пересчитать" at bounding box center [921, 610] width 107 height 14
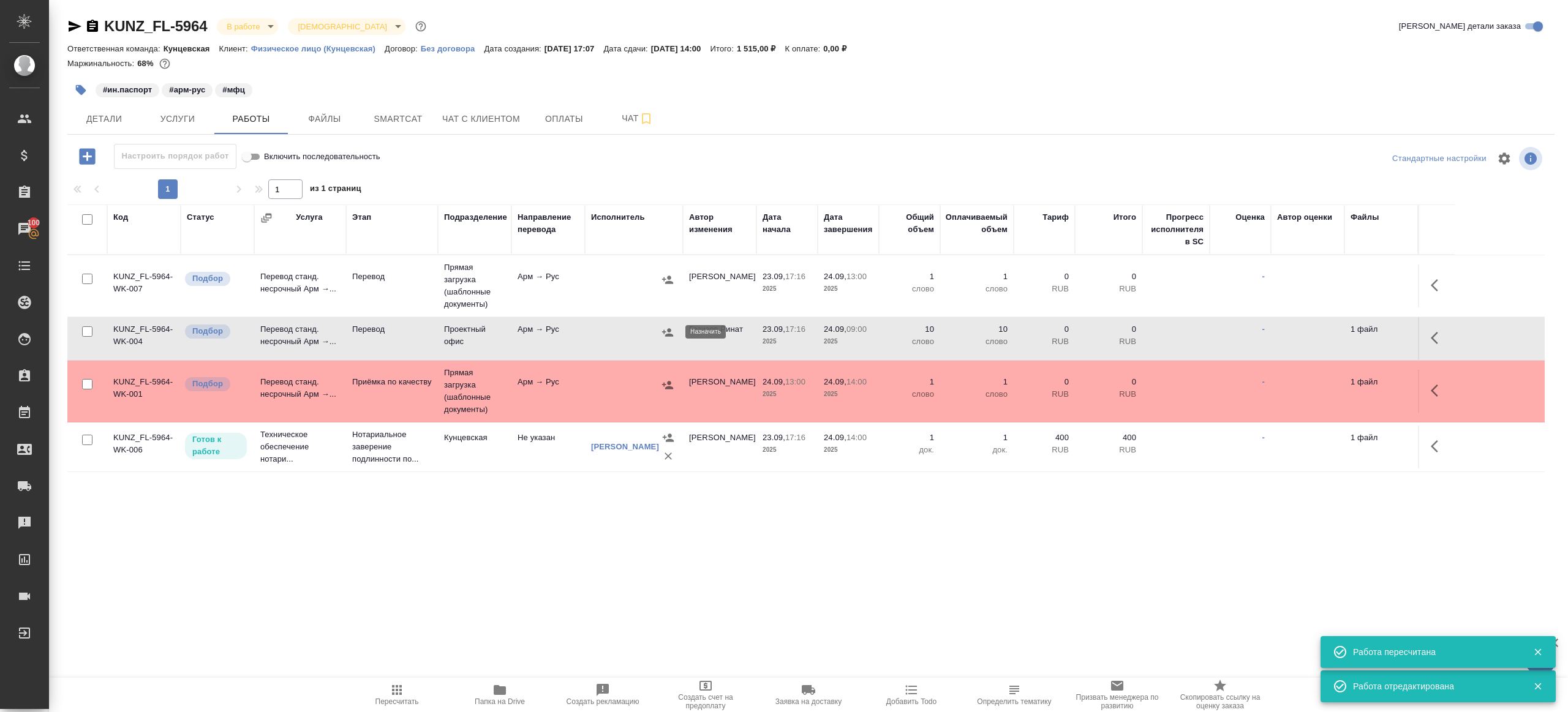
click at [666, 330] on icon "button" at bounding box center [668, 332] width 12 height 12
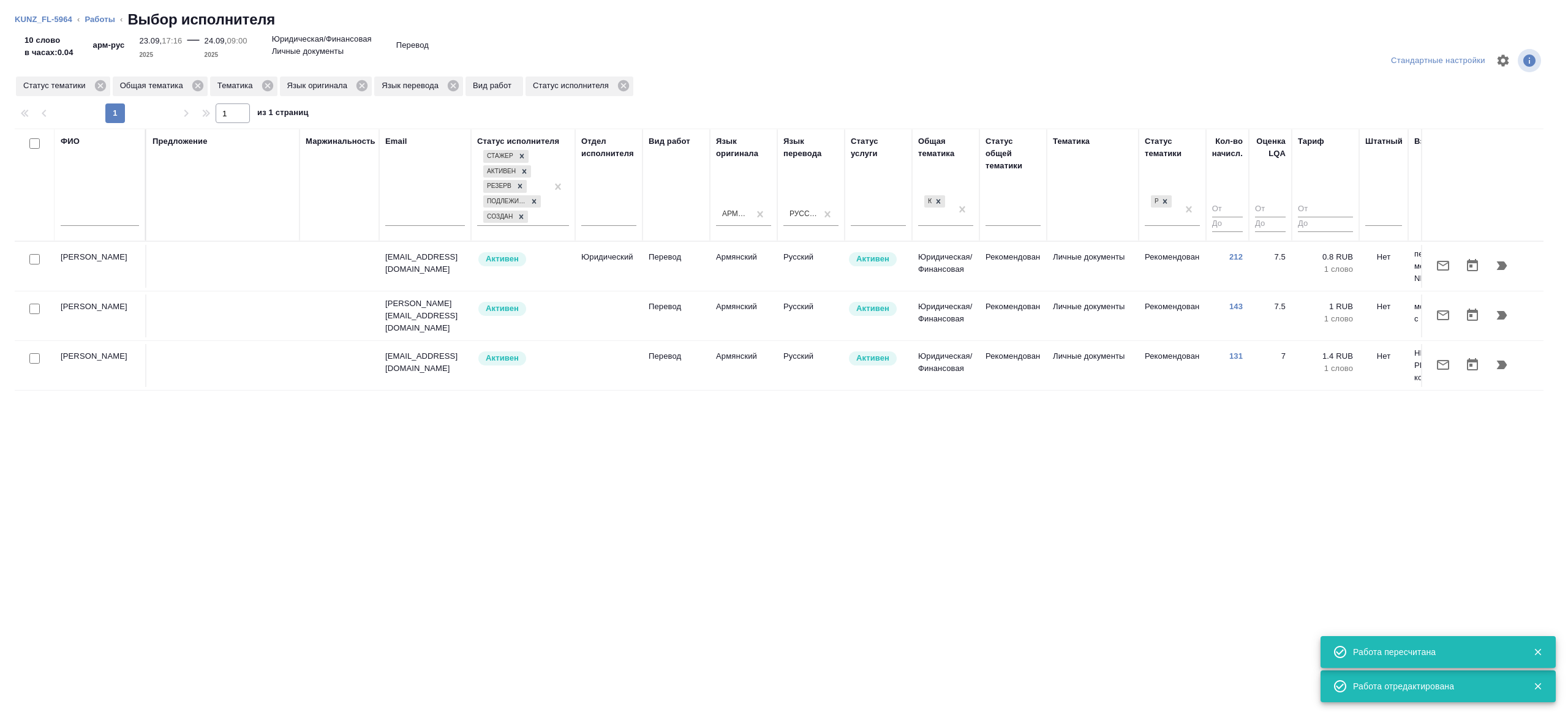
click at [438, 270] on td "chilingaryan.elen@yandex.ru" at bounding box center [425, 266] width 92 height 43
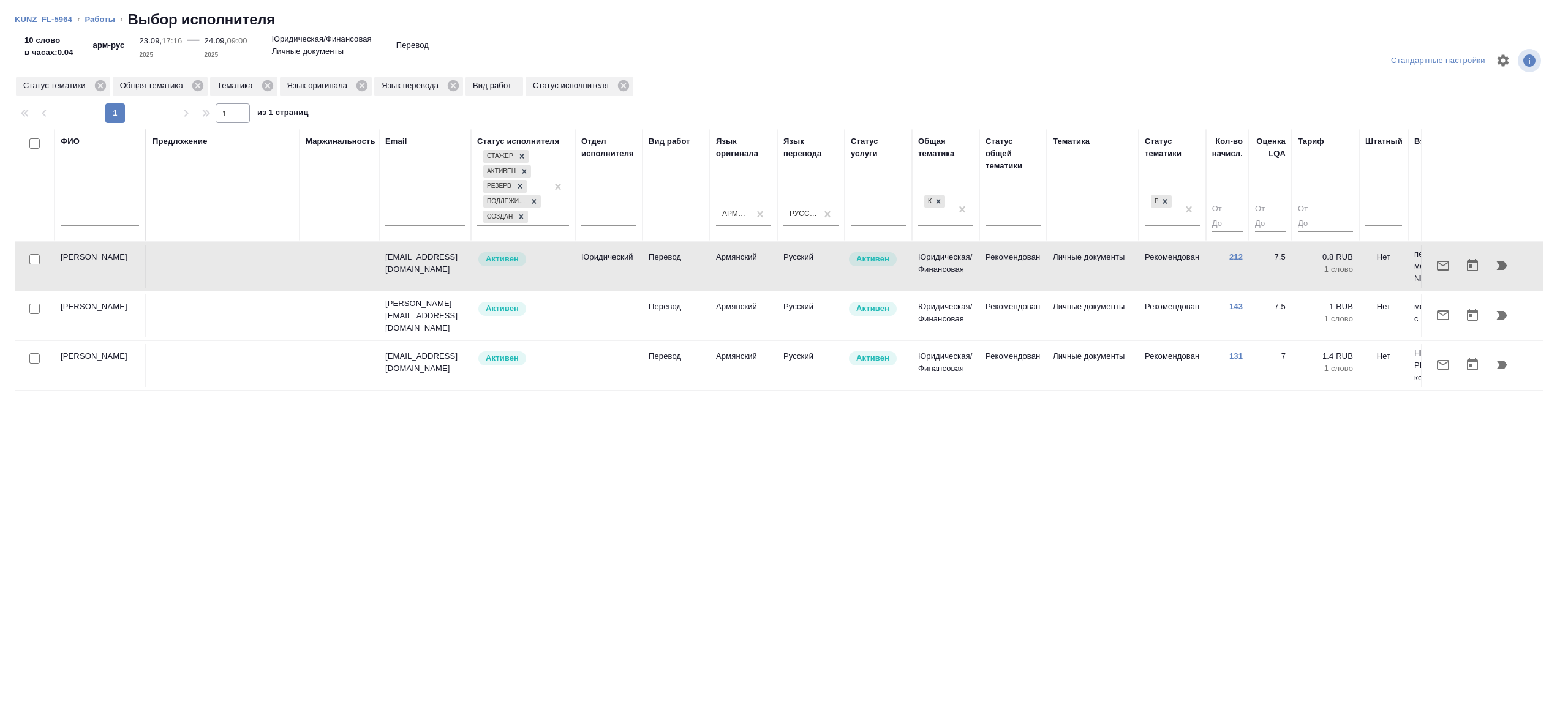
click at [1444, 273] on button "button" at bounding box center [1443, 266] width 30 height 30
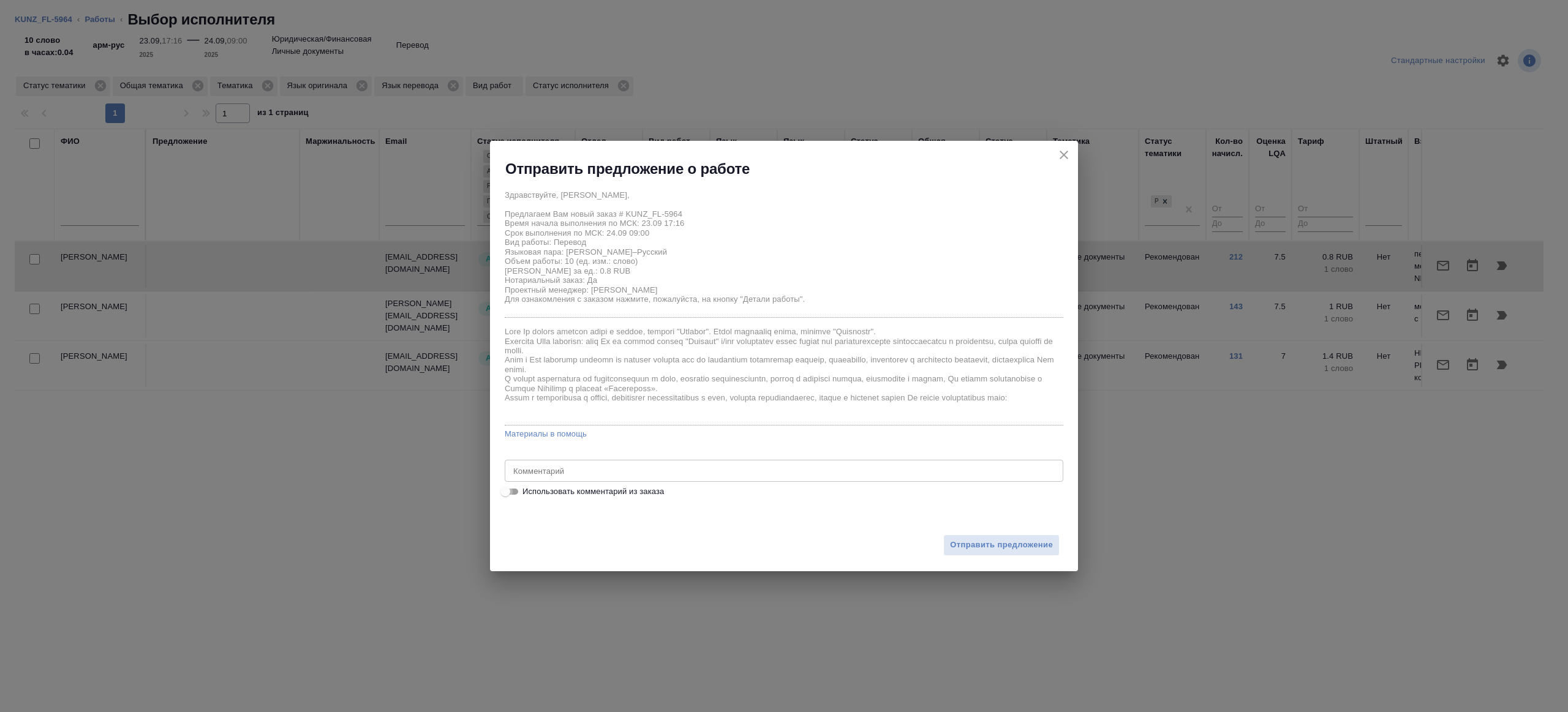
click at [512, 490] on input "Использовать комментарий из заказа" at bounding box center [505, 492] width 44 height 15
checkbox input "true"
type textarea "пасп арм-рус, под нот, для мфц"
click at [512, 490] on input "Использовать комментарий из заказа" at bounding box center [515, 492] width 44 height 15
checkbox input "false"
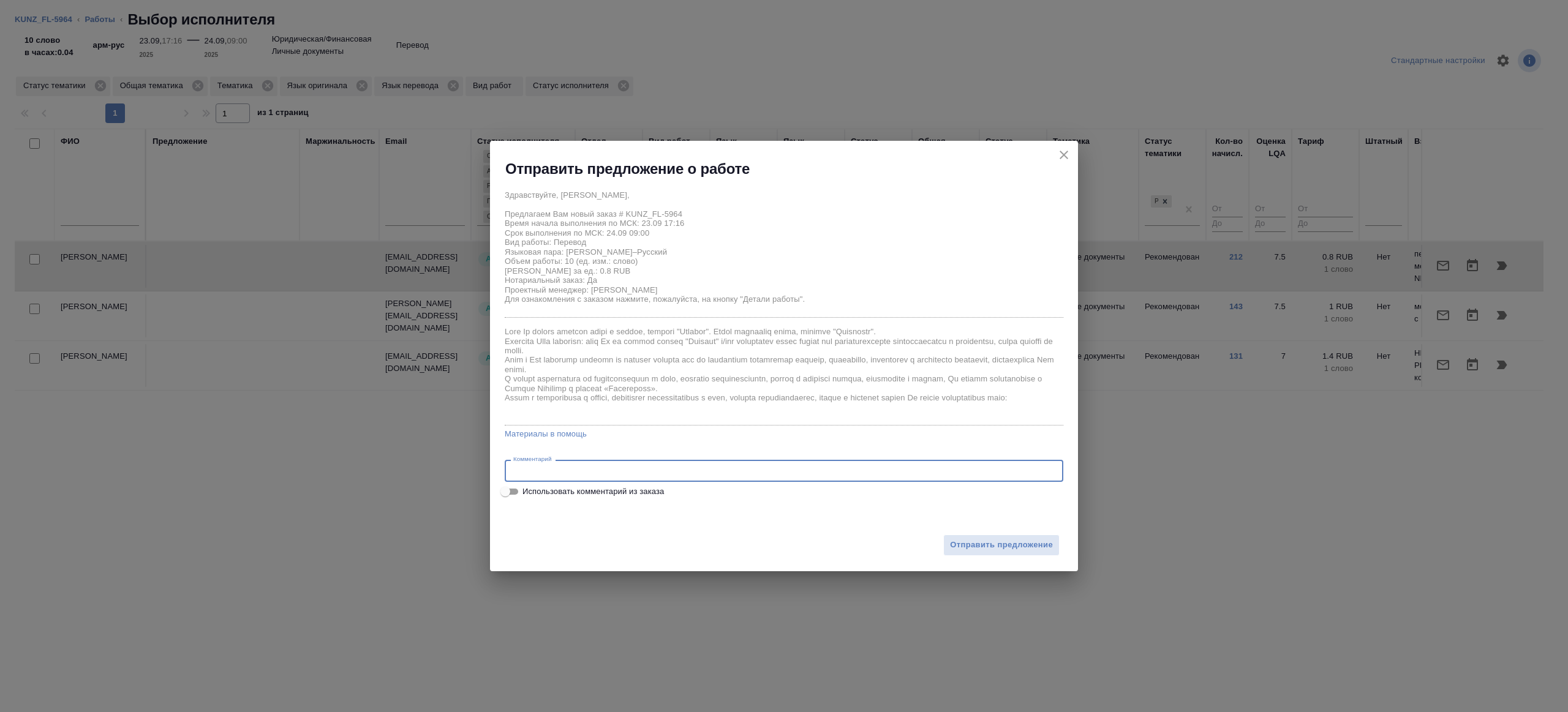
click at [583, 471] on textarea at bounding box center [784, 471] width 542 height 9
type textarea "на перевод стр 5 с листа"
click at [1039, 537] on button "Отправить предложение" at bounding box center [1001, 545] width 117 height 22
